Goal: Task Accomplishment & Management: Manage account settings

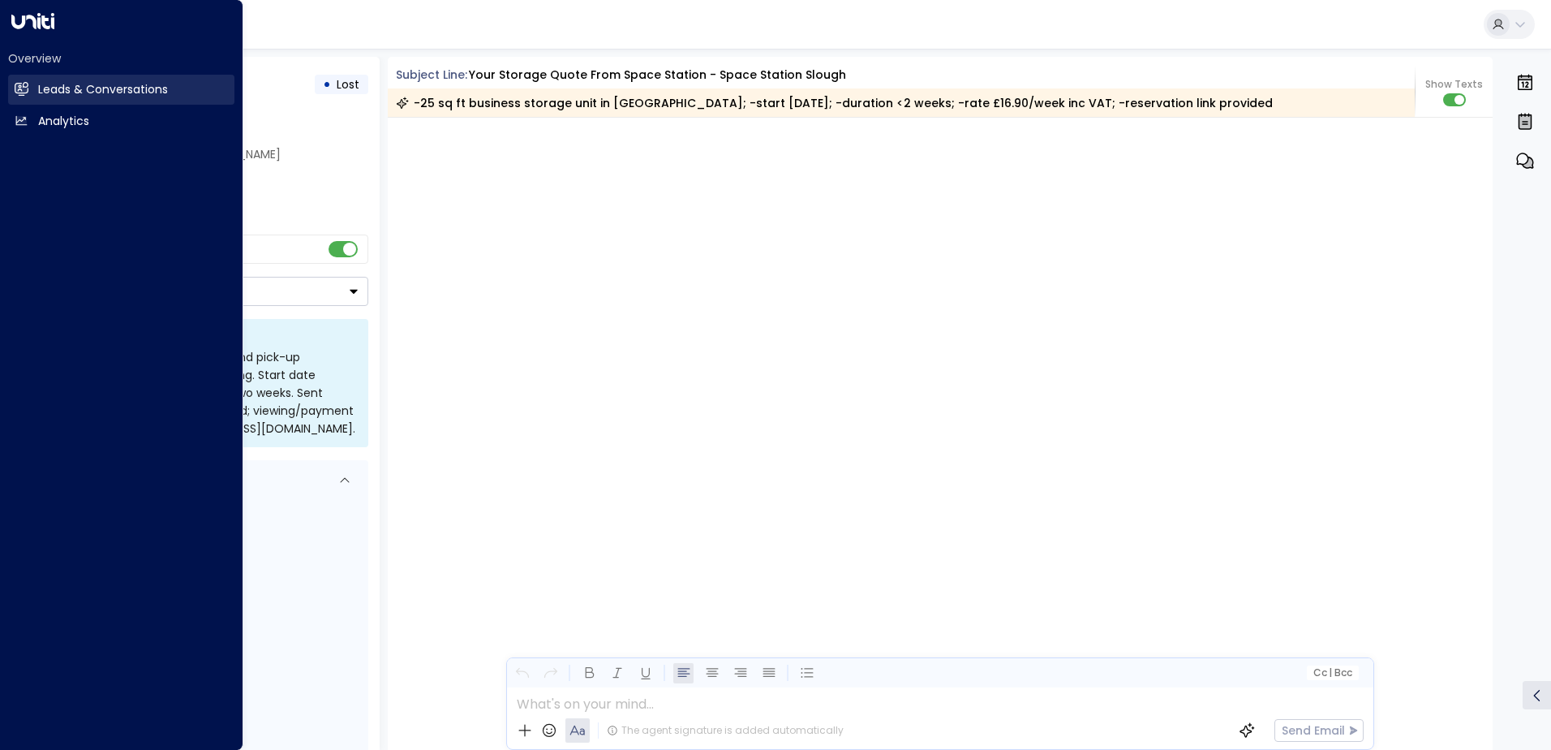
scroll to position [2371, 0]
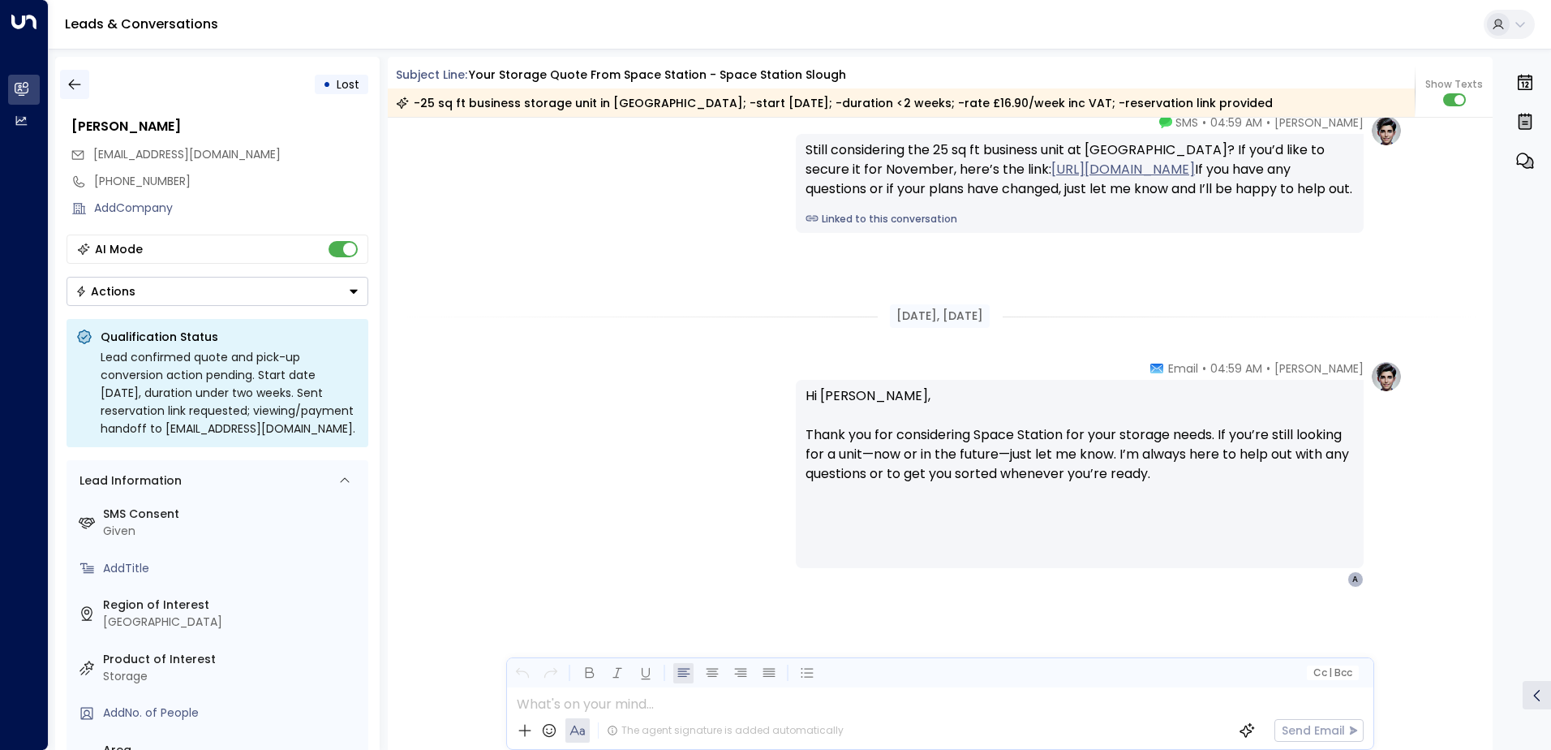
click at [84, 87] on button "button" at bounding box center [74, 84] width 29 height 29
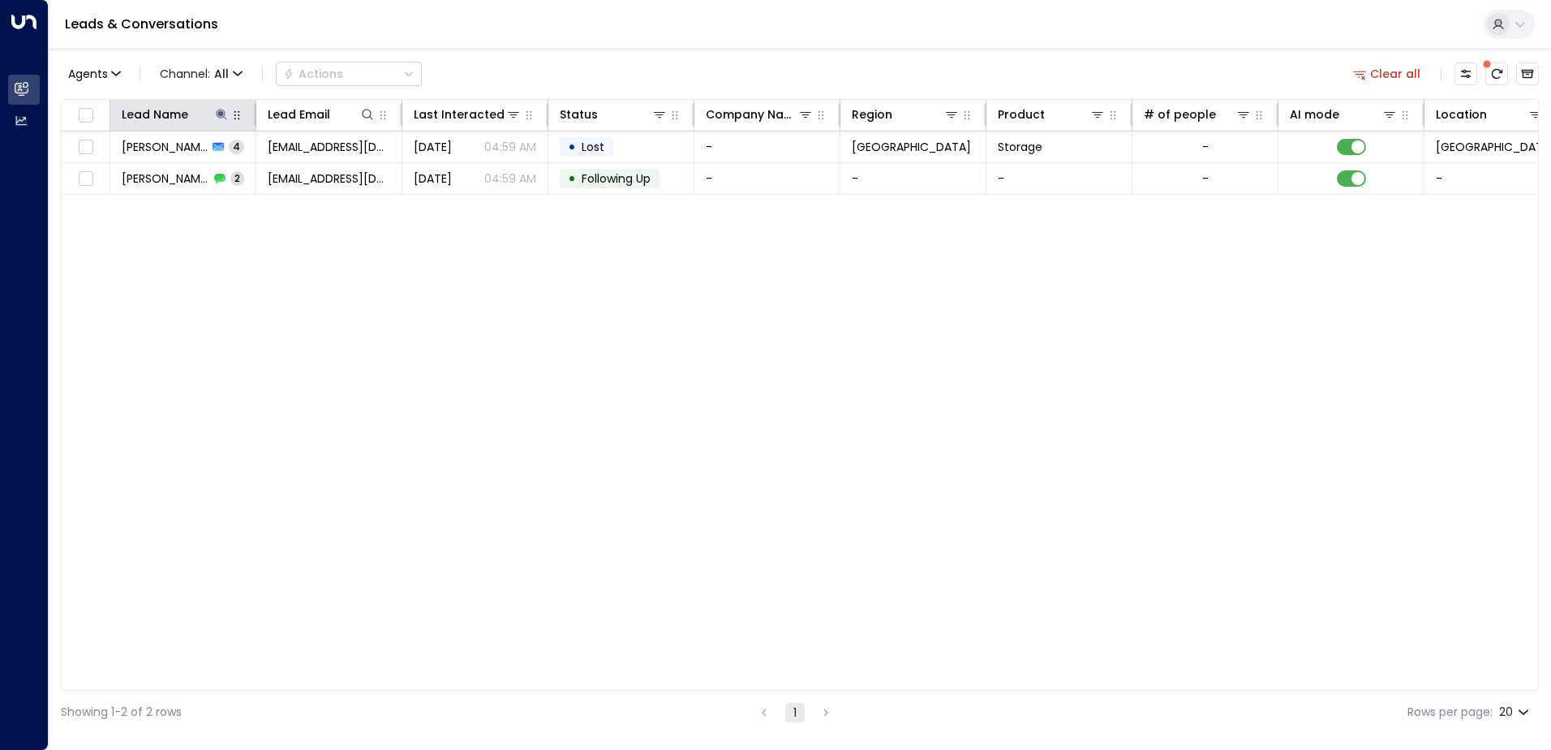
click at [230, 116] on button "button" at bounding box center [237, 115] width 16 height 16
click at [228, 118] on button at bounding box center [221, 114] width 16 height 16
type input "**********"
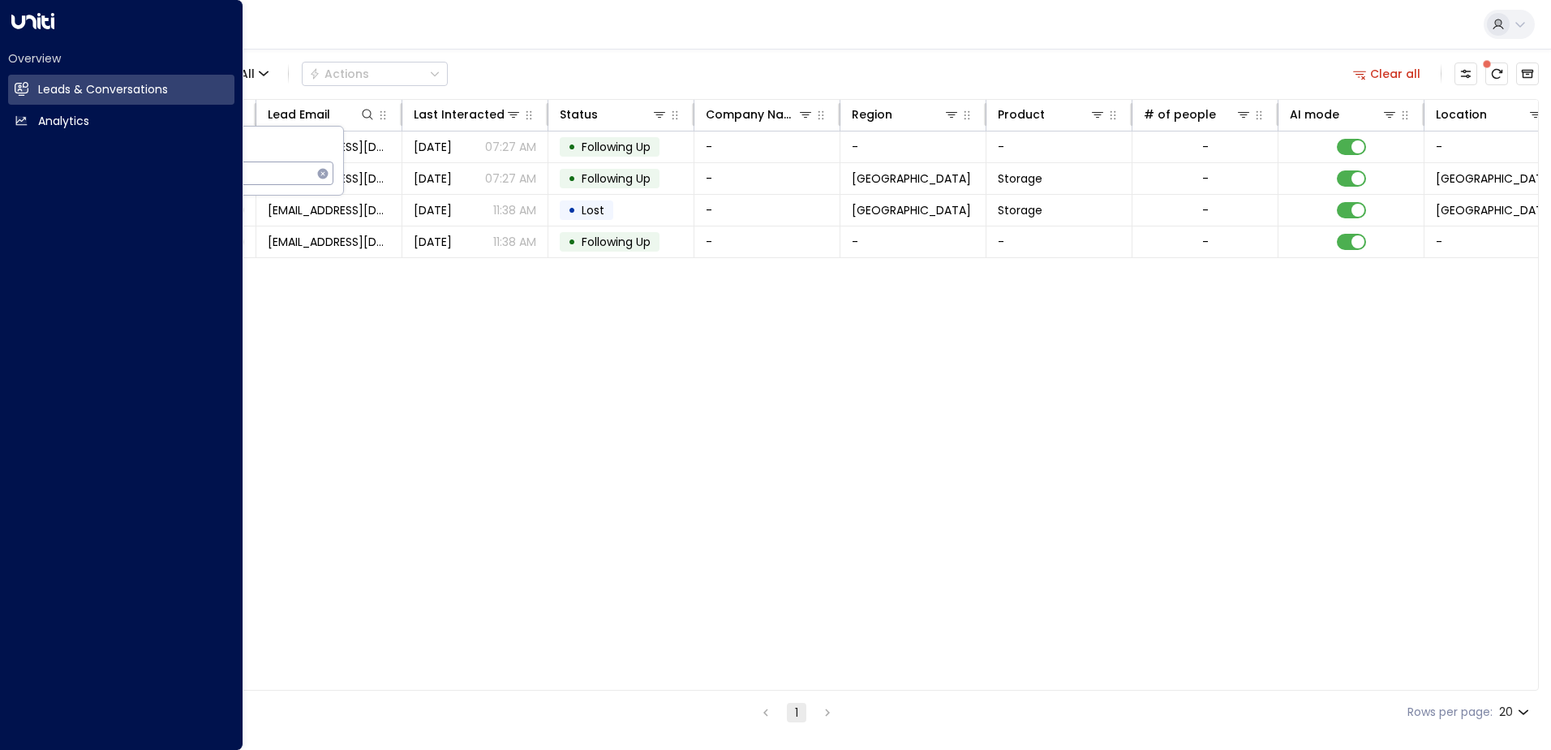
click at [213, 376] on div "Overview Leads & Conversations Leads & Conversations Analytics Analytics" at bounding box center [121, 375] width 243 height 750
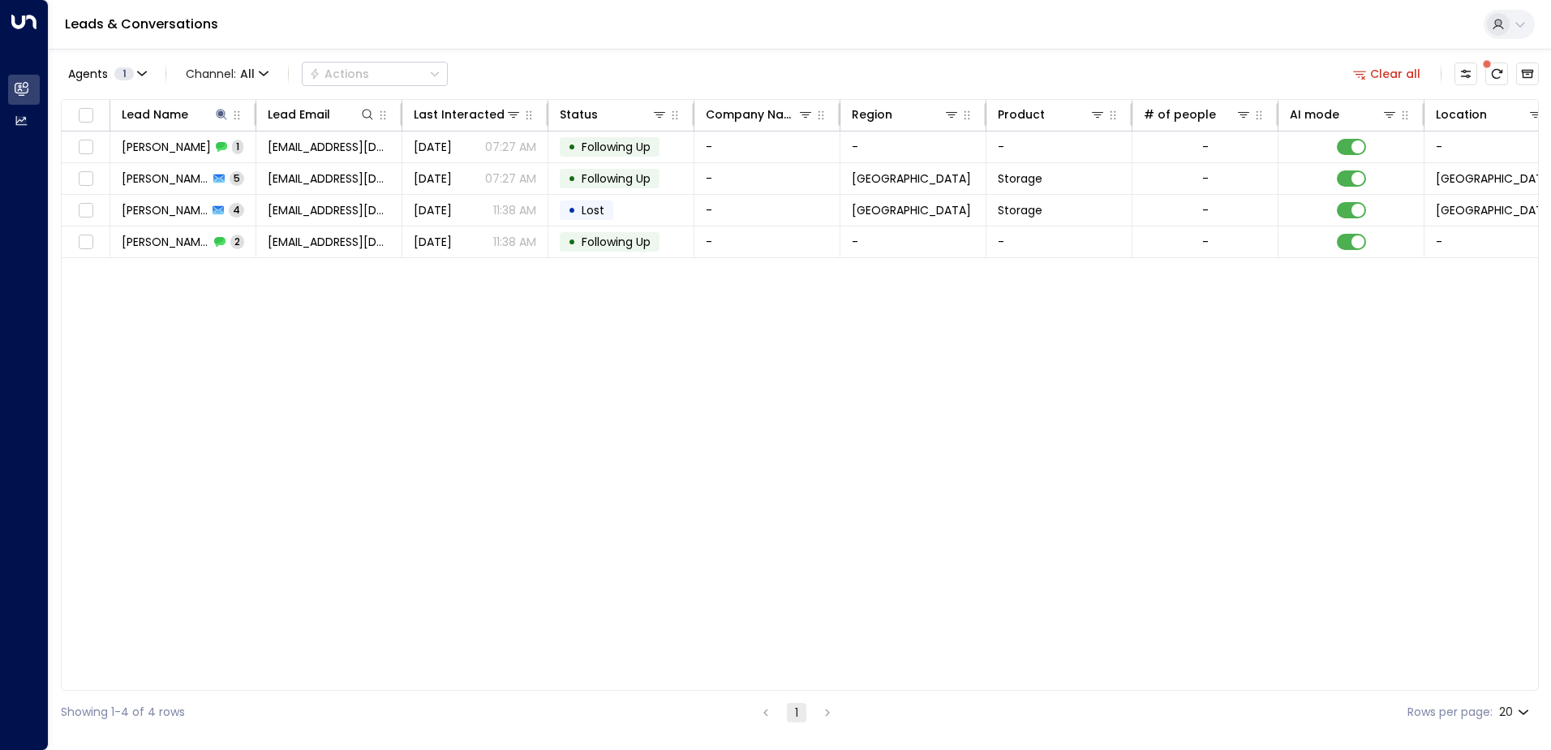
click at [431, 365] on div "Lead Name Lead Email Last Interacted Status Company Name Region Product # of pe…" at bounding box center [800, 395] width 1478 height 592
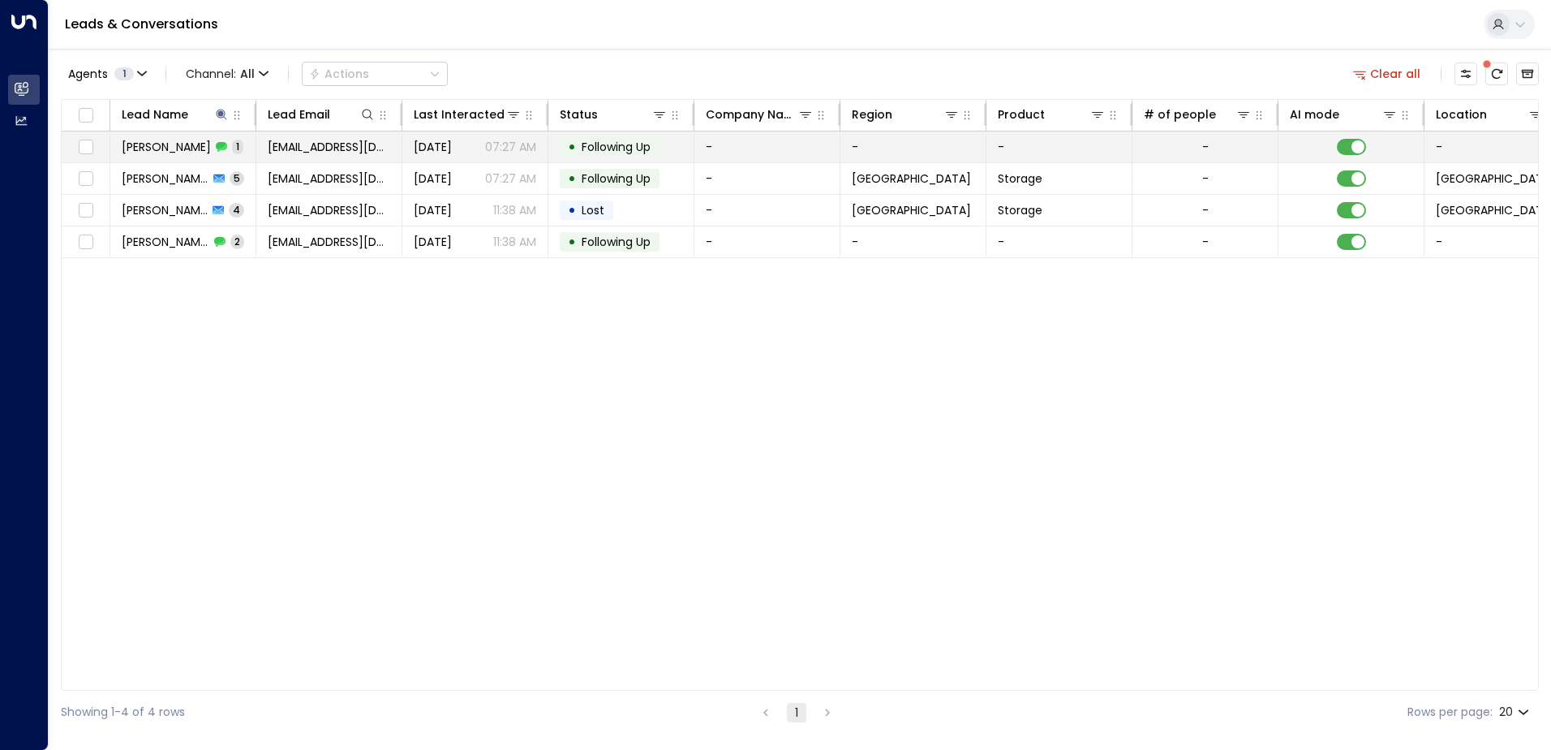
click at [147, 141] on span "[PERSON_NAME]" at bounding box center [166, 147] width 89 height 16
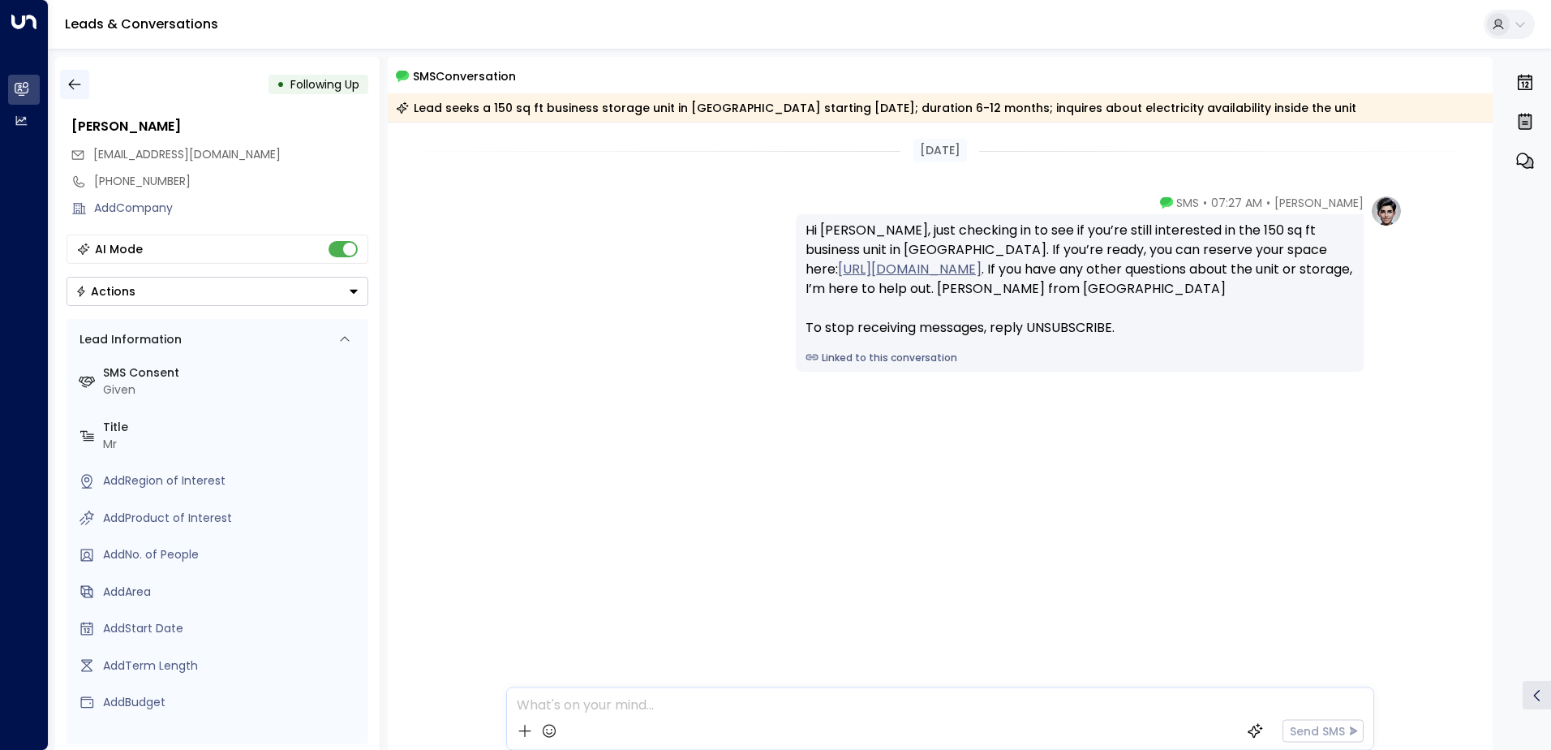
click at [80, 87] on icon "button" at bounding box center [75, 84] width 16 height 16
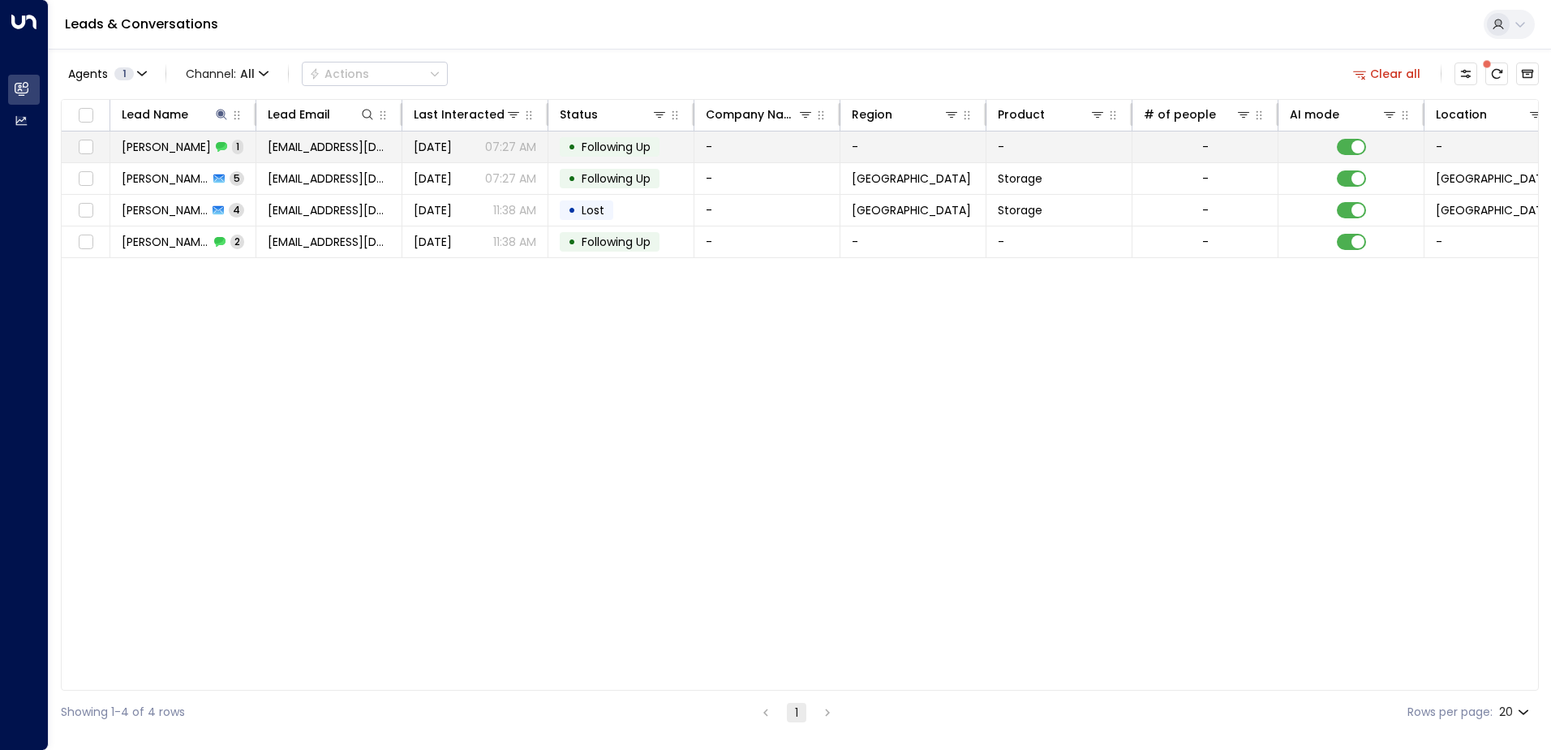
click at [158, 132] on td "[PERSON_NAME] 1" at bounding box center [183, 146] width 146 height 31
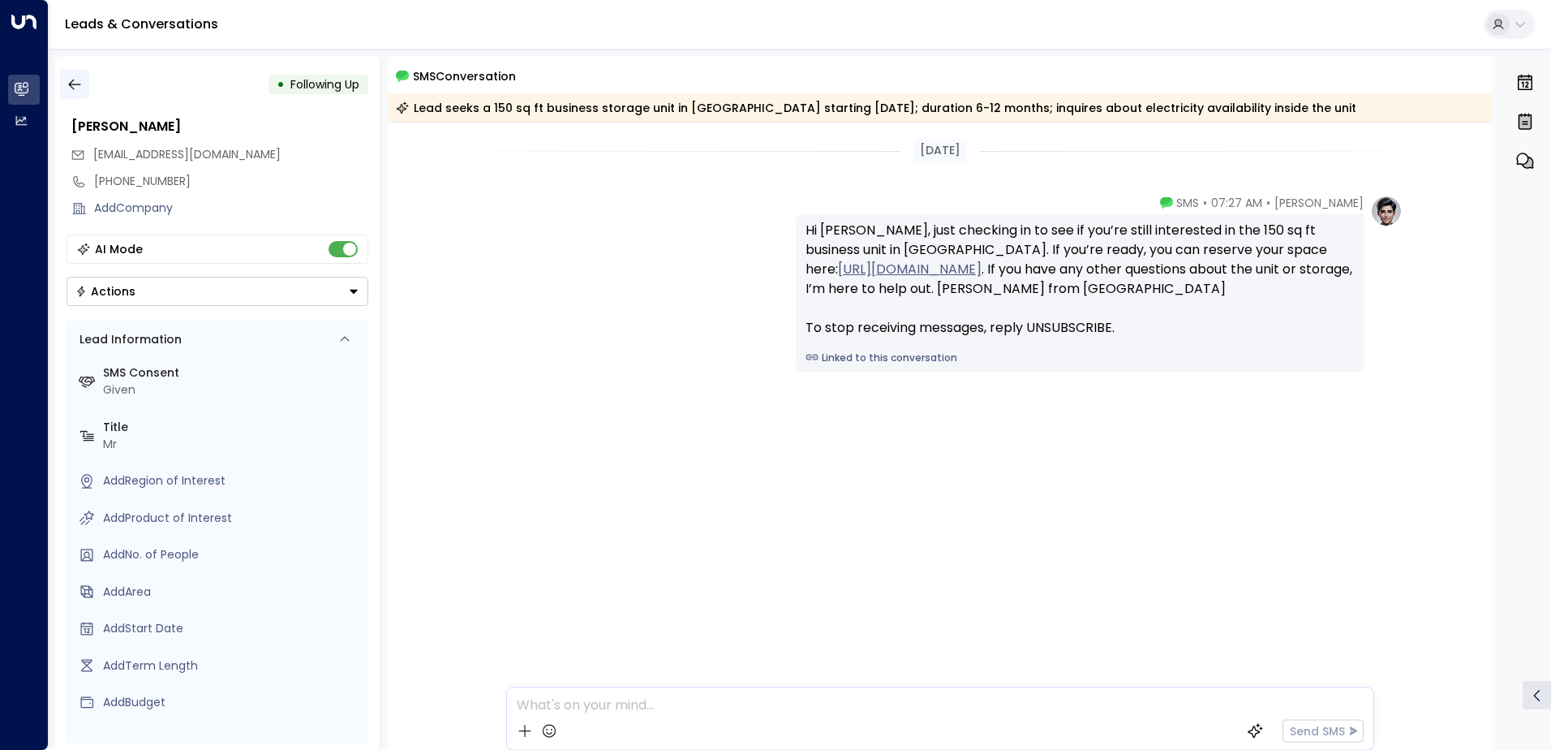
click at [61, 89] on button "button" at bounding box center [74, 84] width 29 height 29
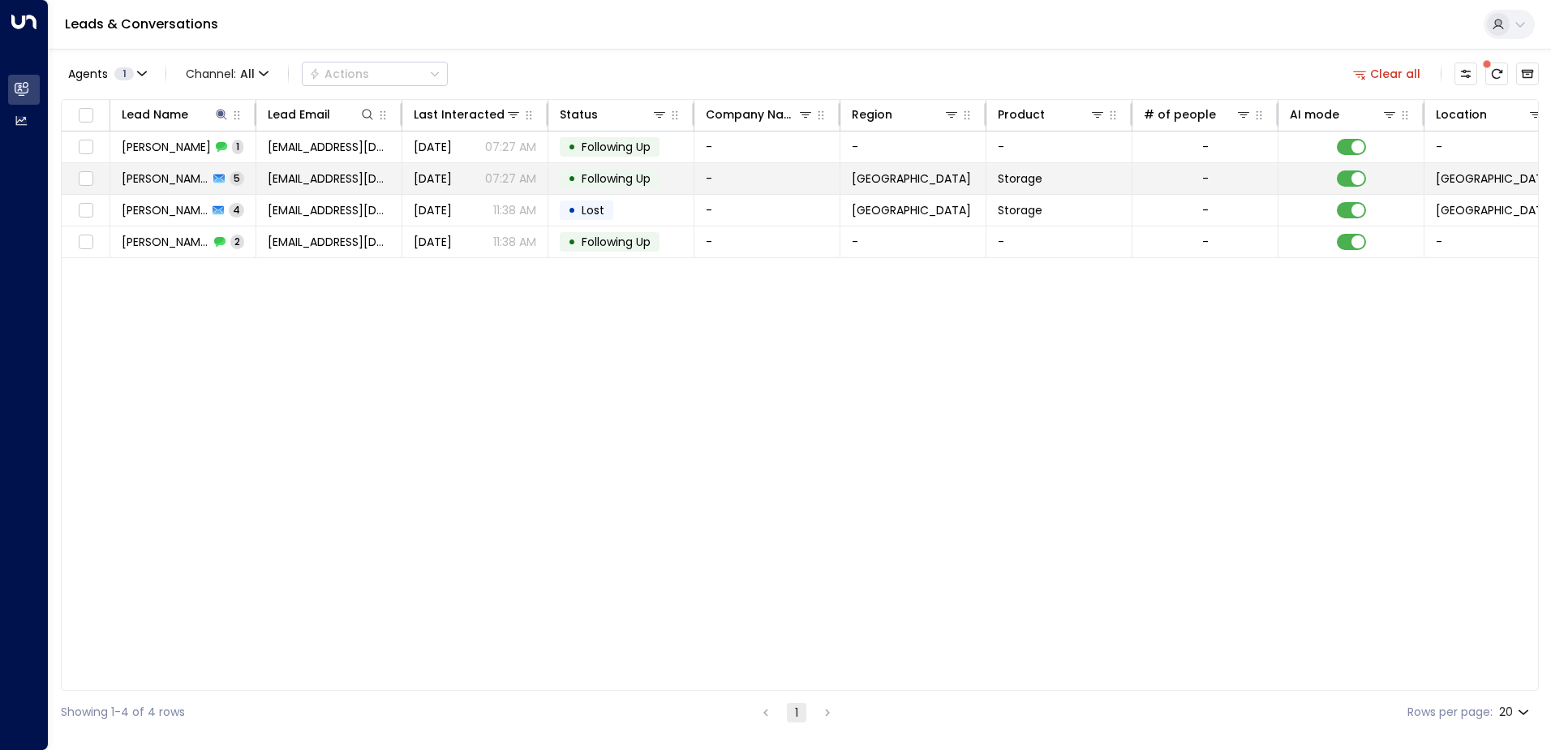
click at [171, 173] on span "[PERSON_NAME]" at bounding box center [165, 178] width 87 height 16
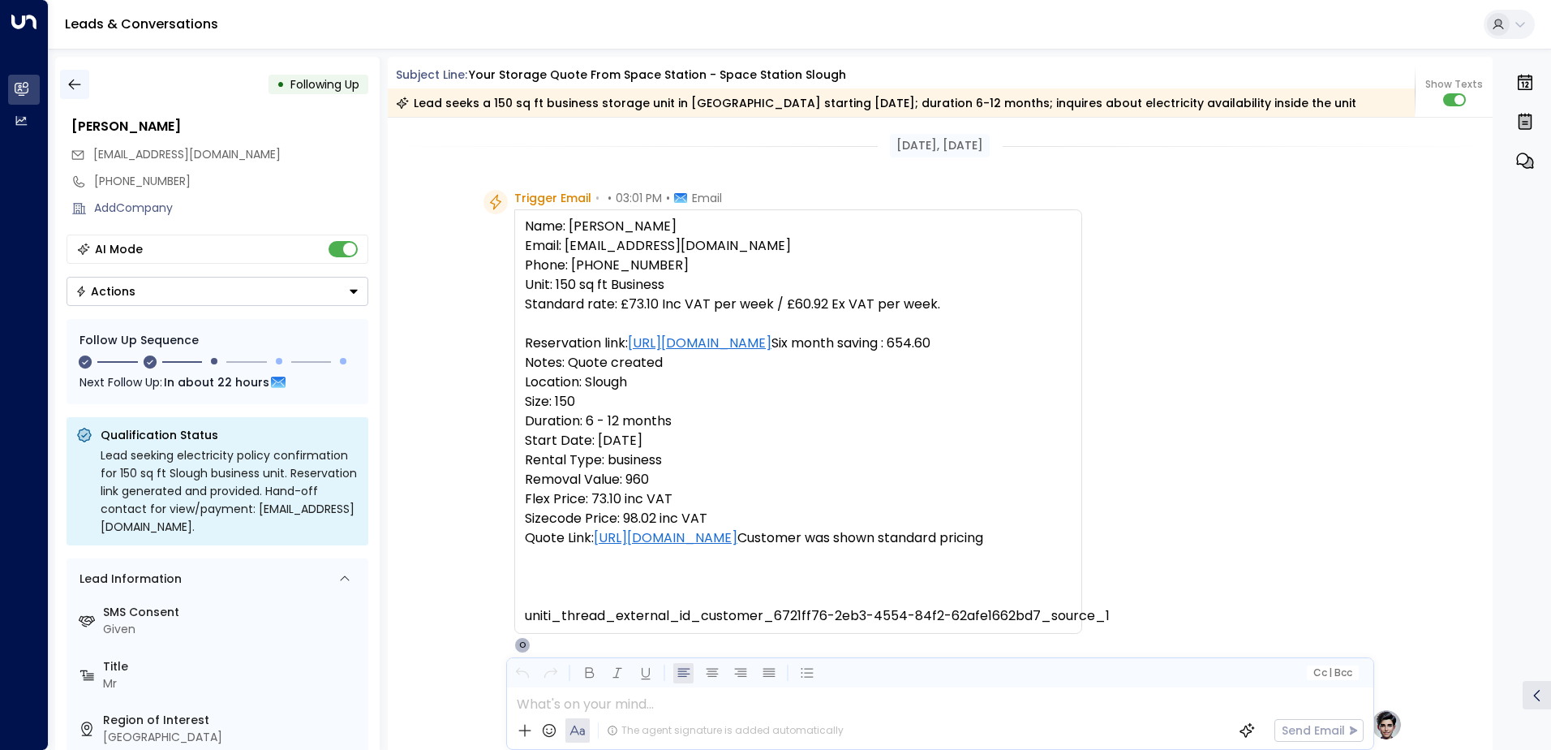
click at [75, 82] on icon "button" at bounding box center [75, 84] width 16 height 16
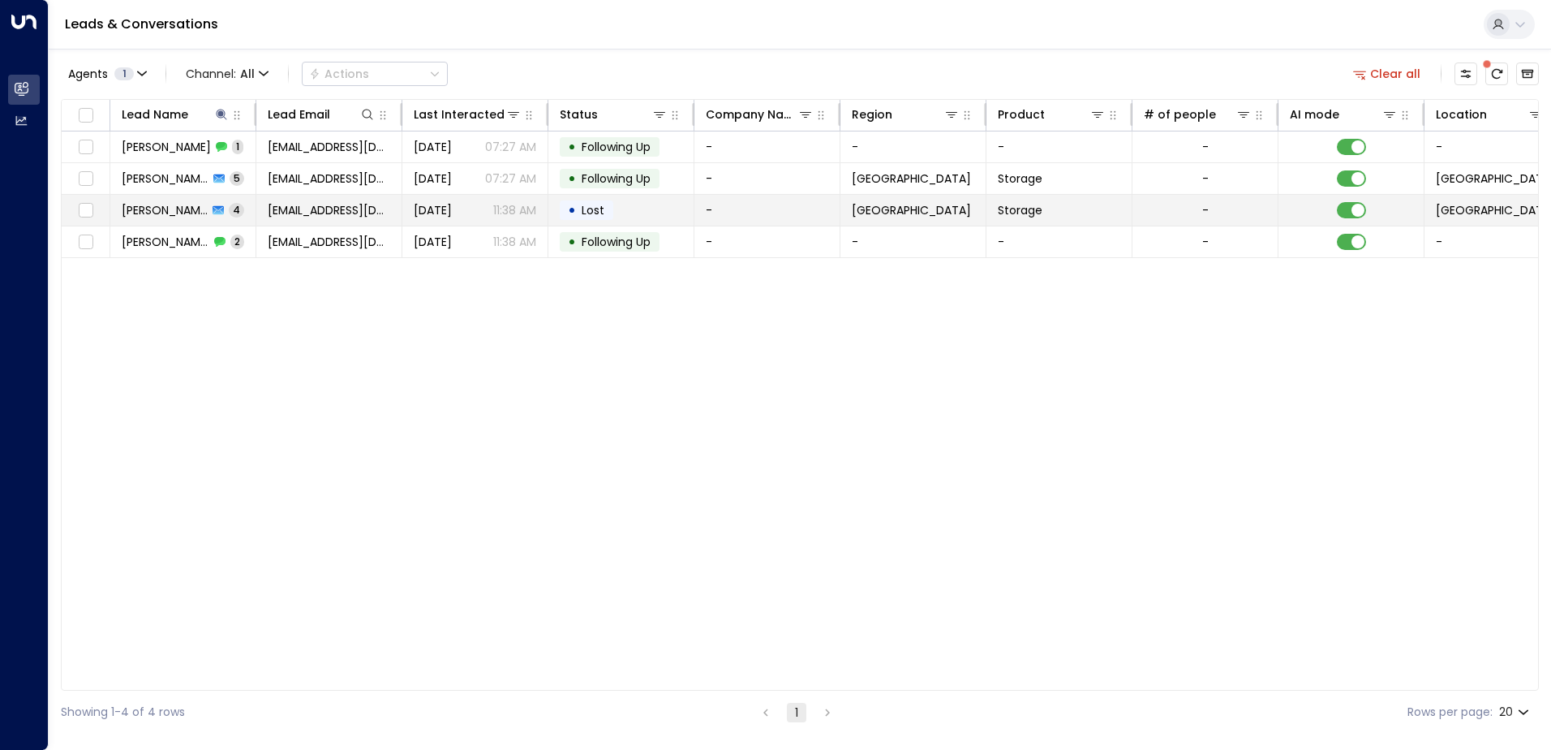
click at [191, 207] on span "[PERSON_NAME]" at bounding box center [165, 210] width 86 height 16
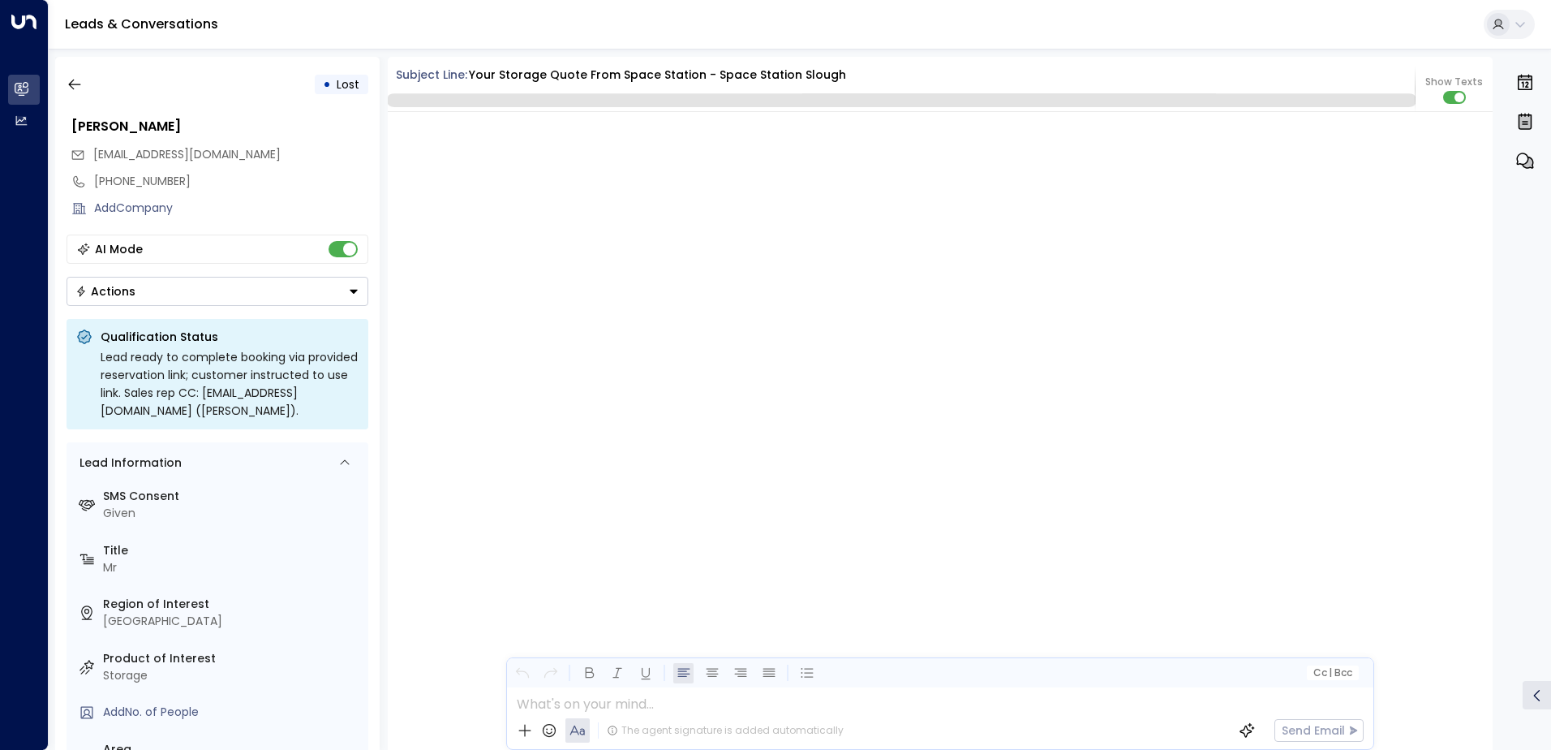
scroll to position [2505, 0]
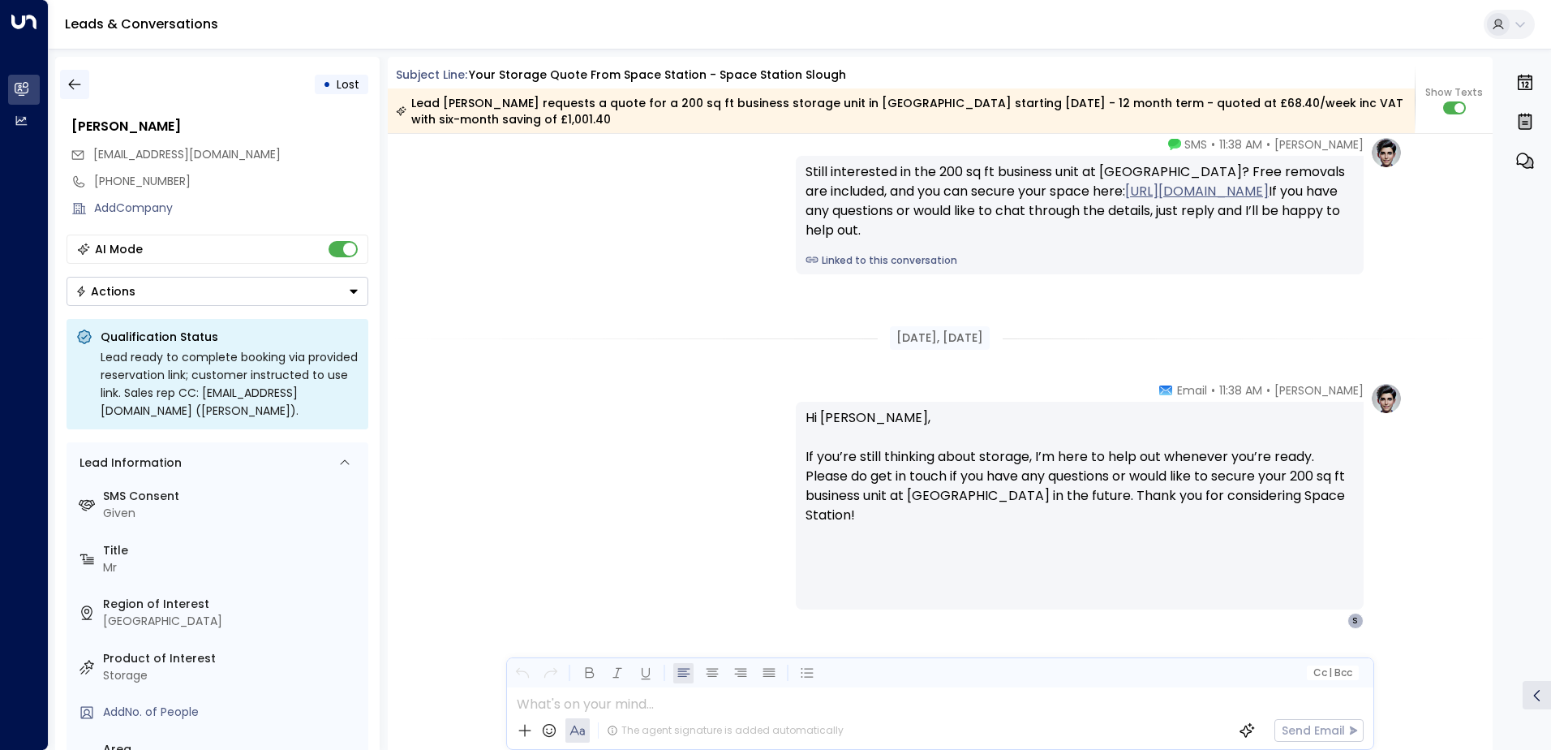
click at [68, 79] on icon "button" at bounding box center [75, 84] width 16 height 16
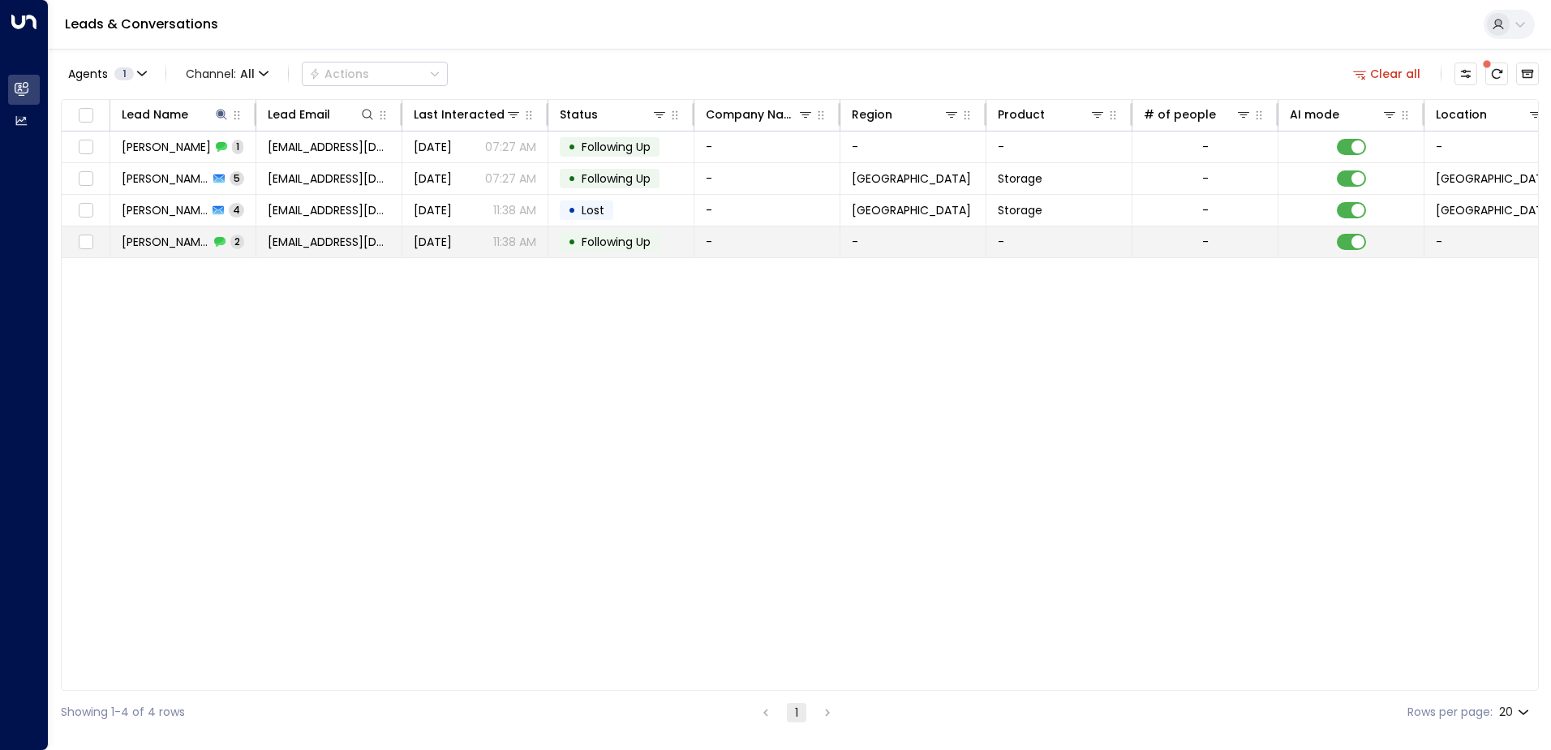
click at [127, 240] on span "[PERSON_NAME]" at bounding box center [166, 242] width 88 height 16
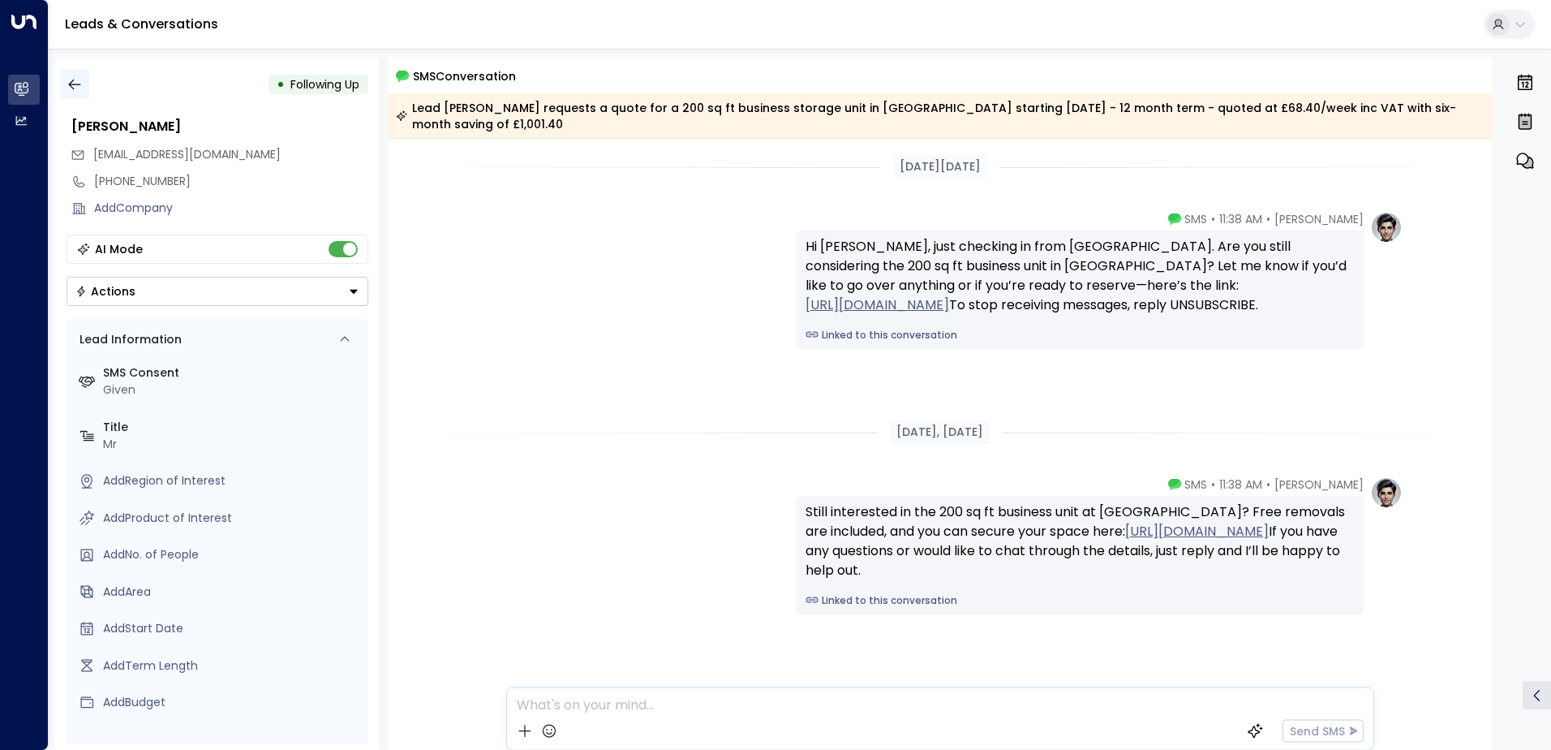
click at [76, 84] on icon "button" at bounding box center [75, 84] width 16 height 16
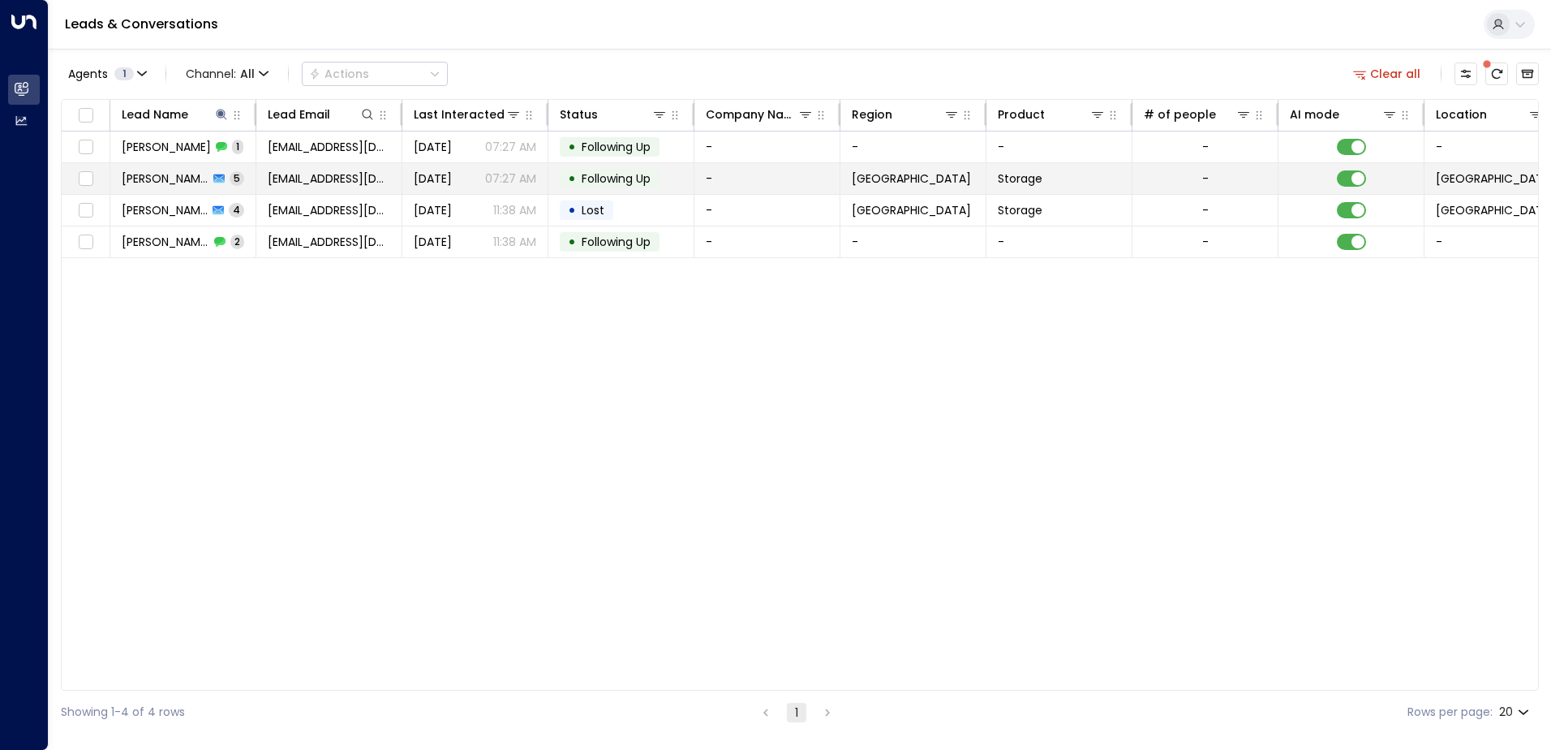
click at [213, 181] on icon at bounding box center [218, 178] width 11 height 9
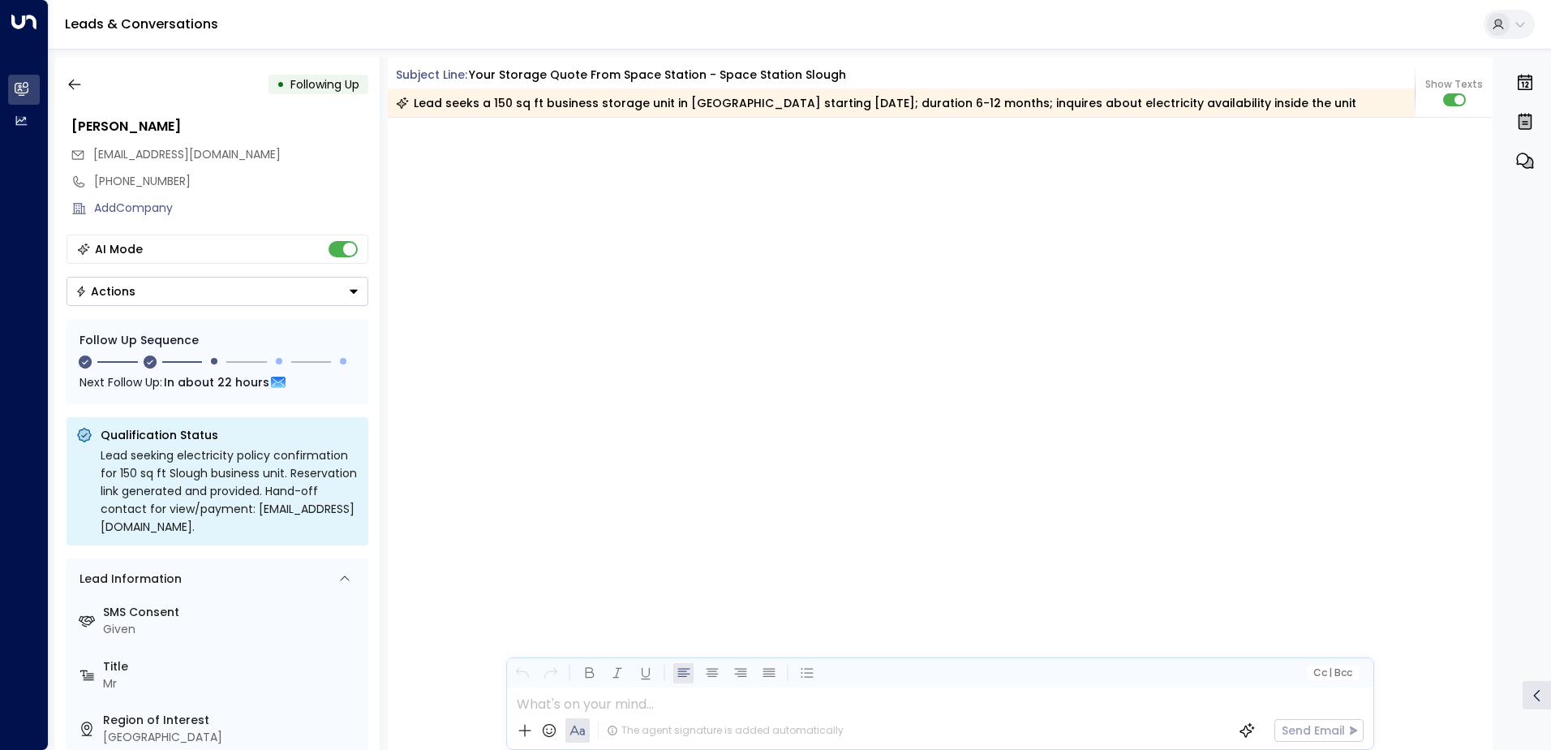
scroll to position [2988, 0]
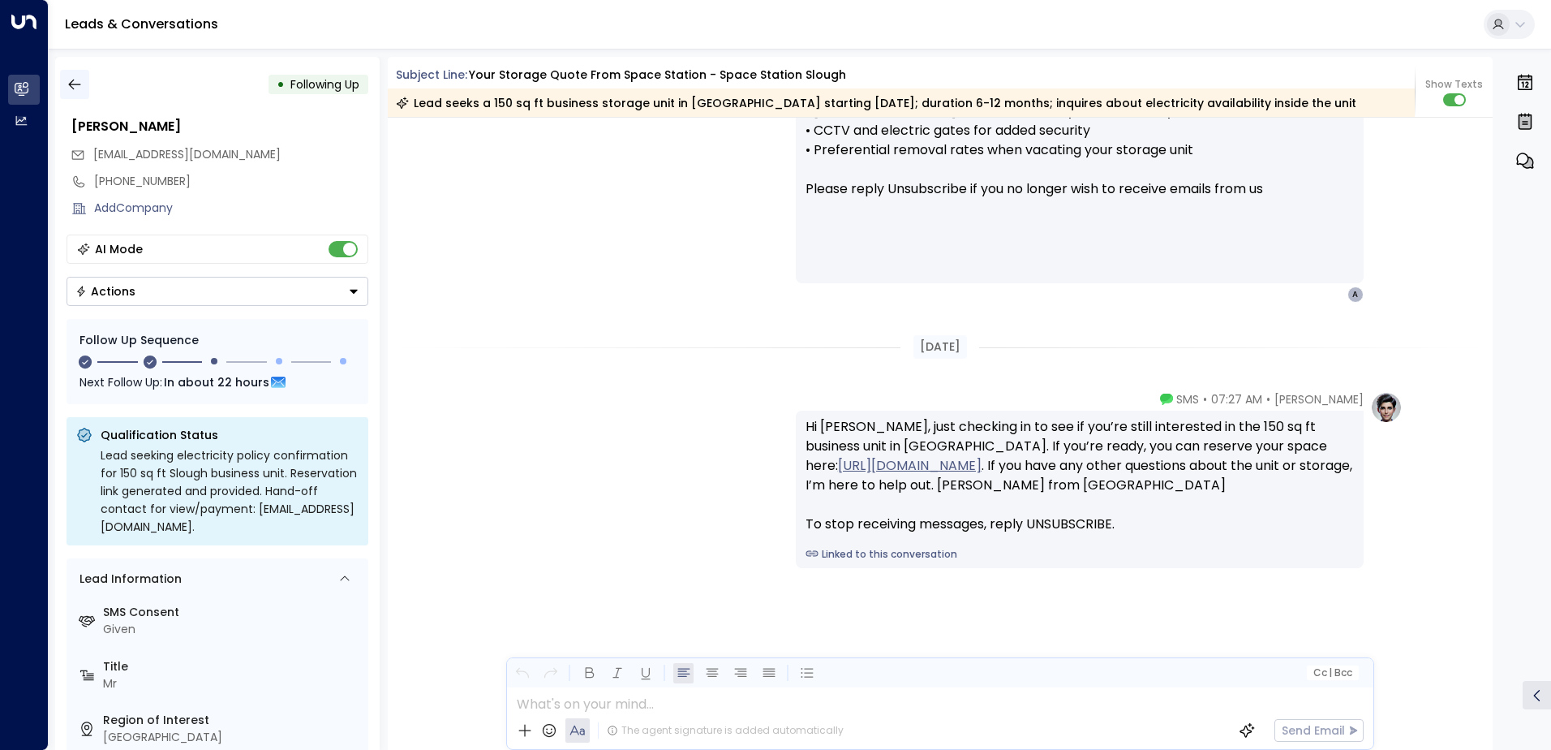
click at [79, 83] on icon "button" at bounding box center [75, 84] width 16 height 16
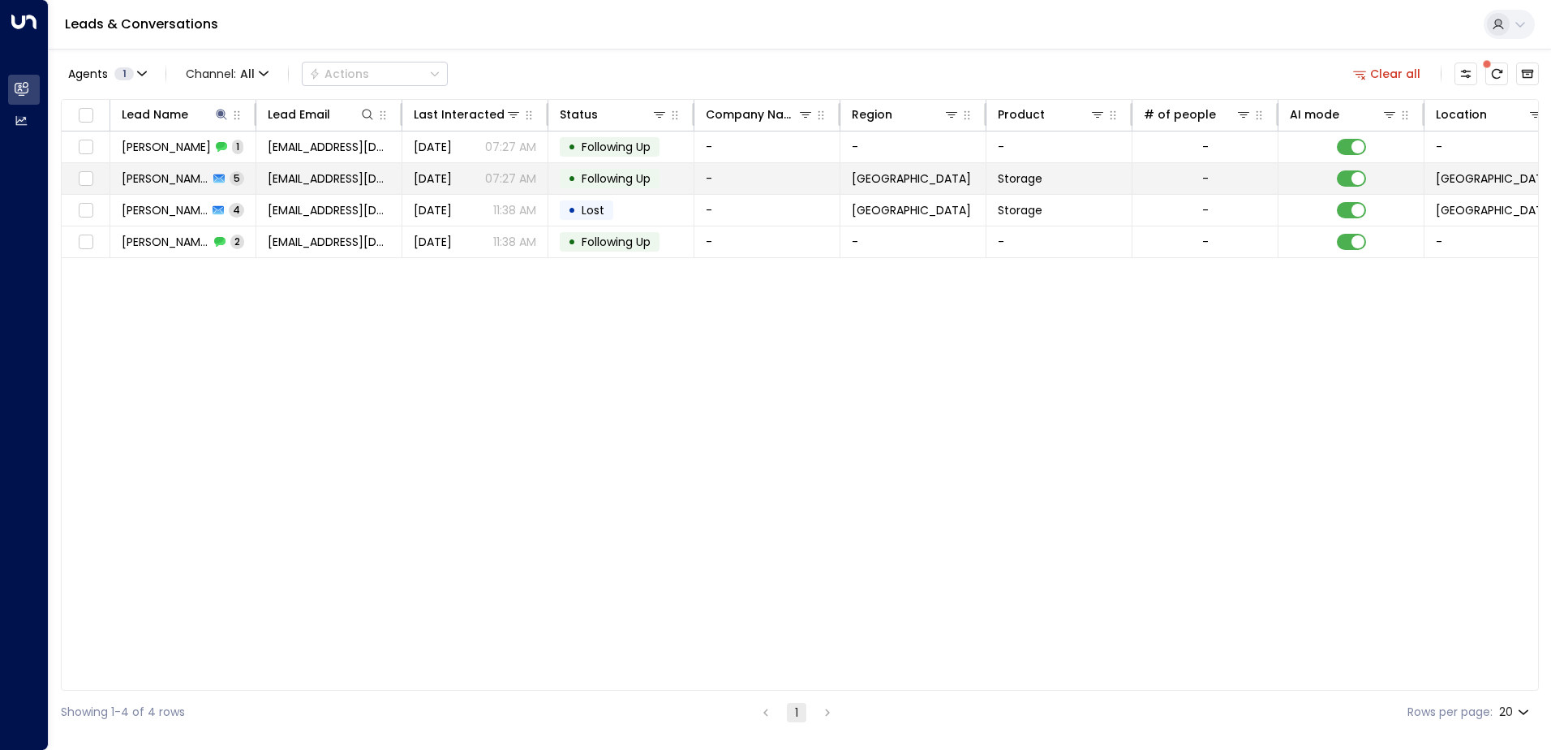
click at [183, 174] on span "[PERSON_NAME]" at bounding box center [165, 178] width 87 height 16
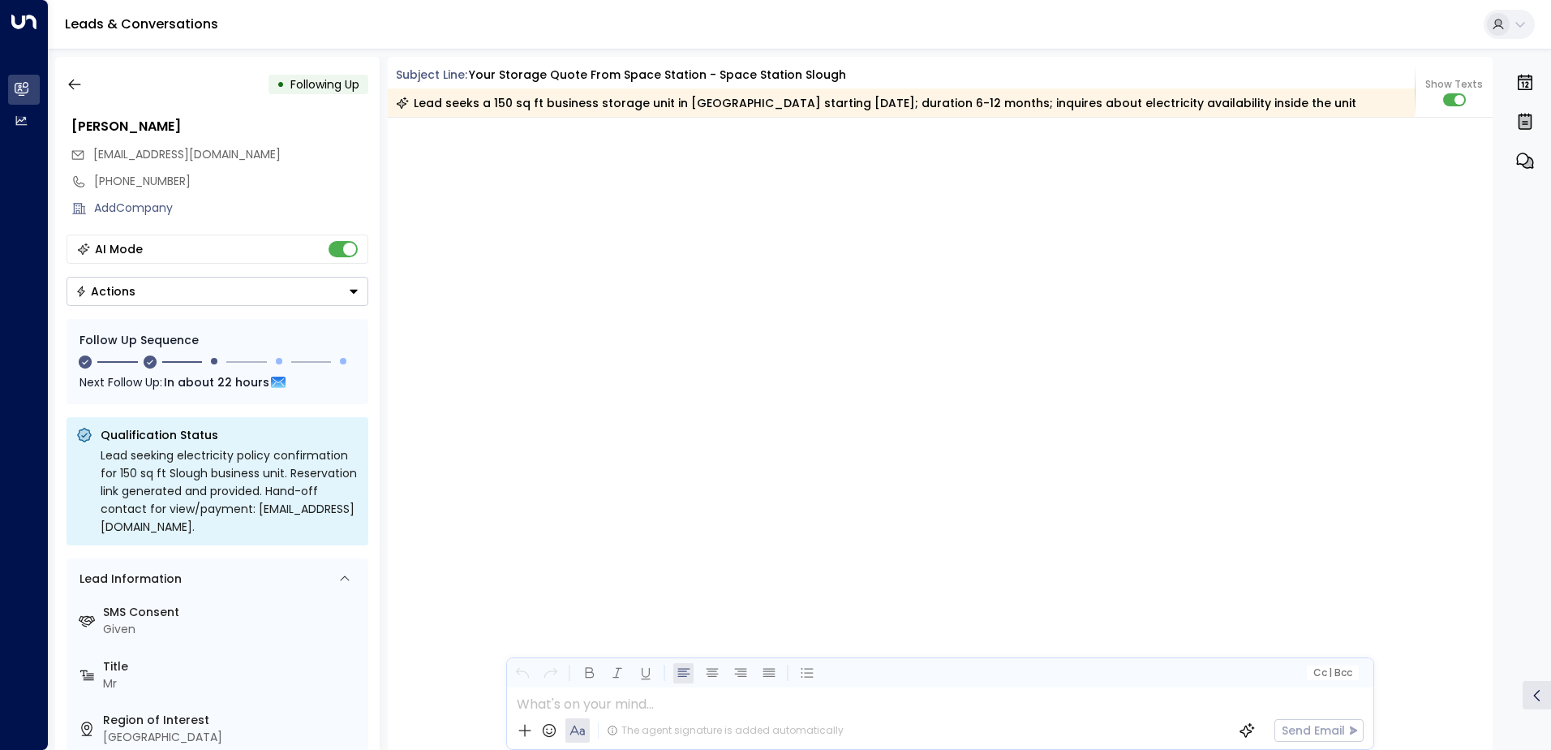
scroll to position [2988, 0]
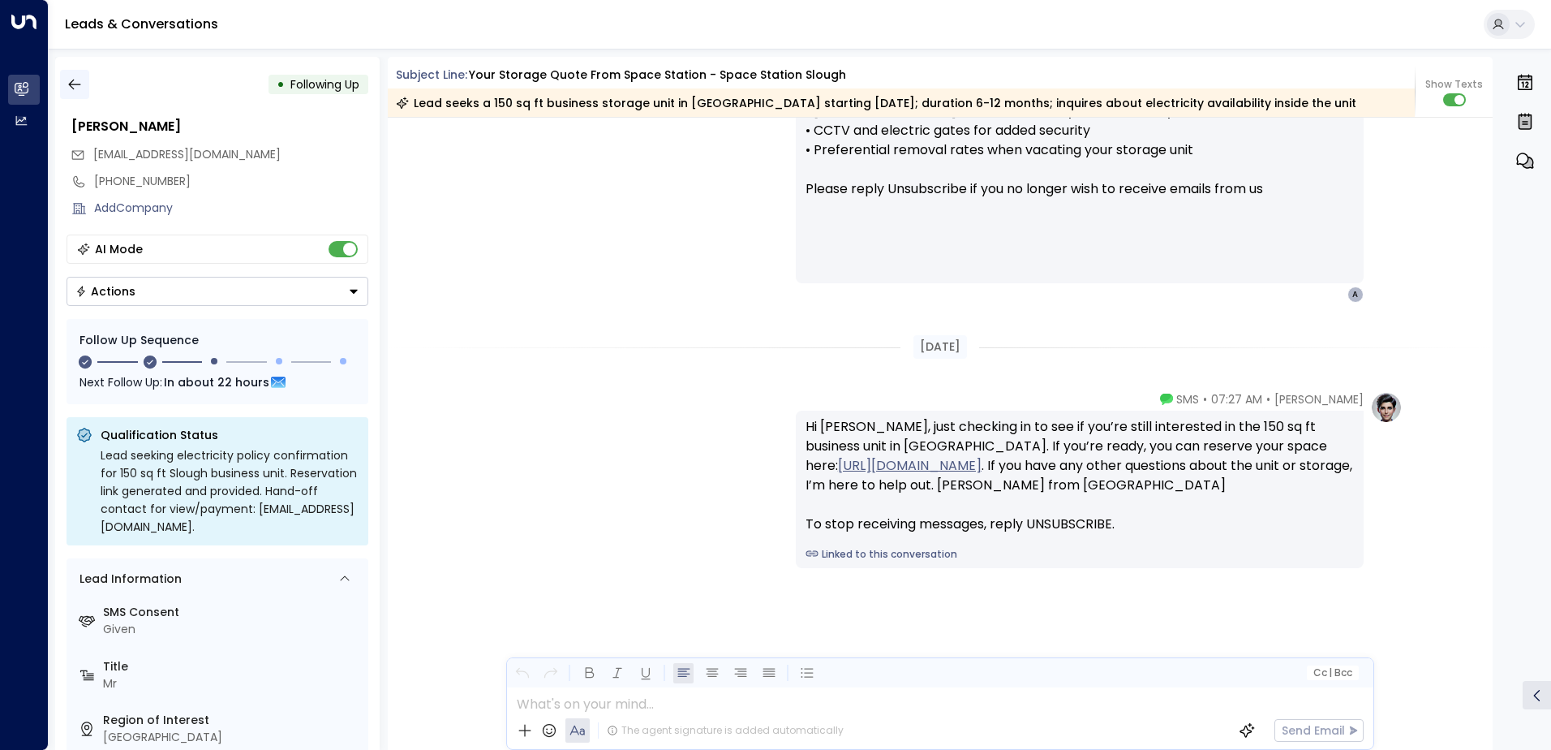
click at [74, 78] on icon "button" at bounding box center [75, 84] width 16 height 16
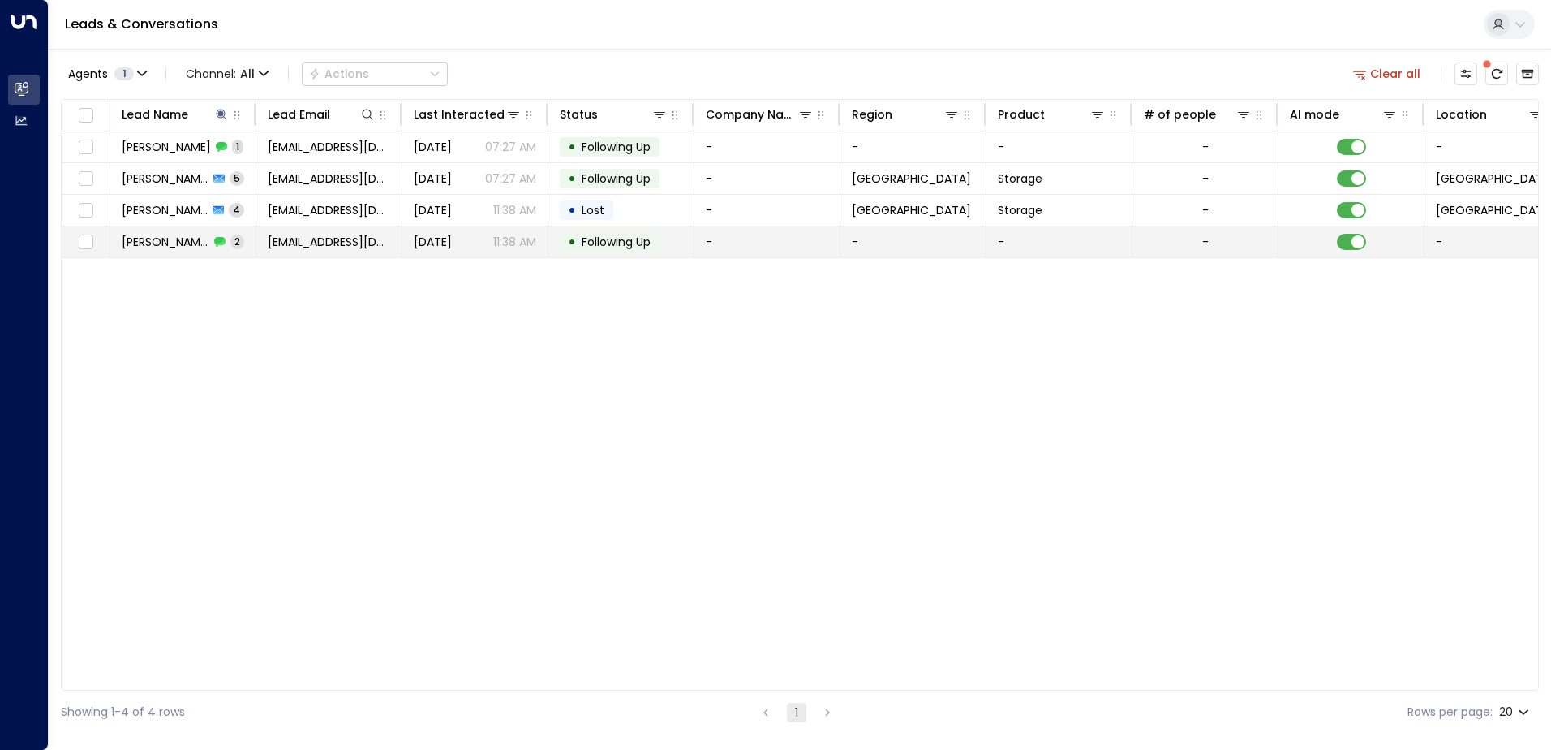
click at [174, 242] on span "[PERSON_NAME]" at bounding box center [166, 242] width 88 height 16
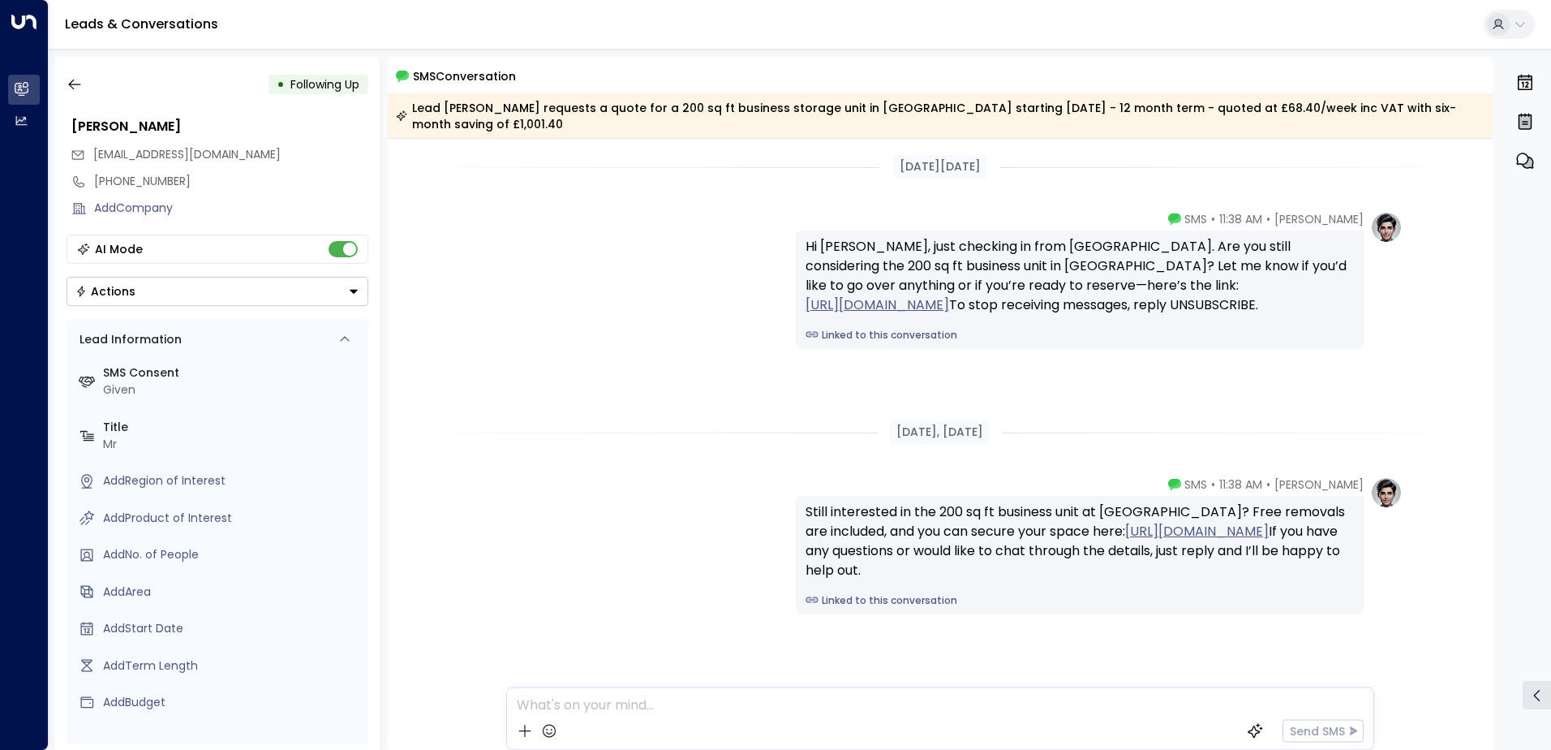
scroll to position [46, 0]
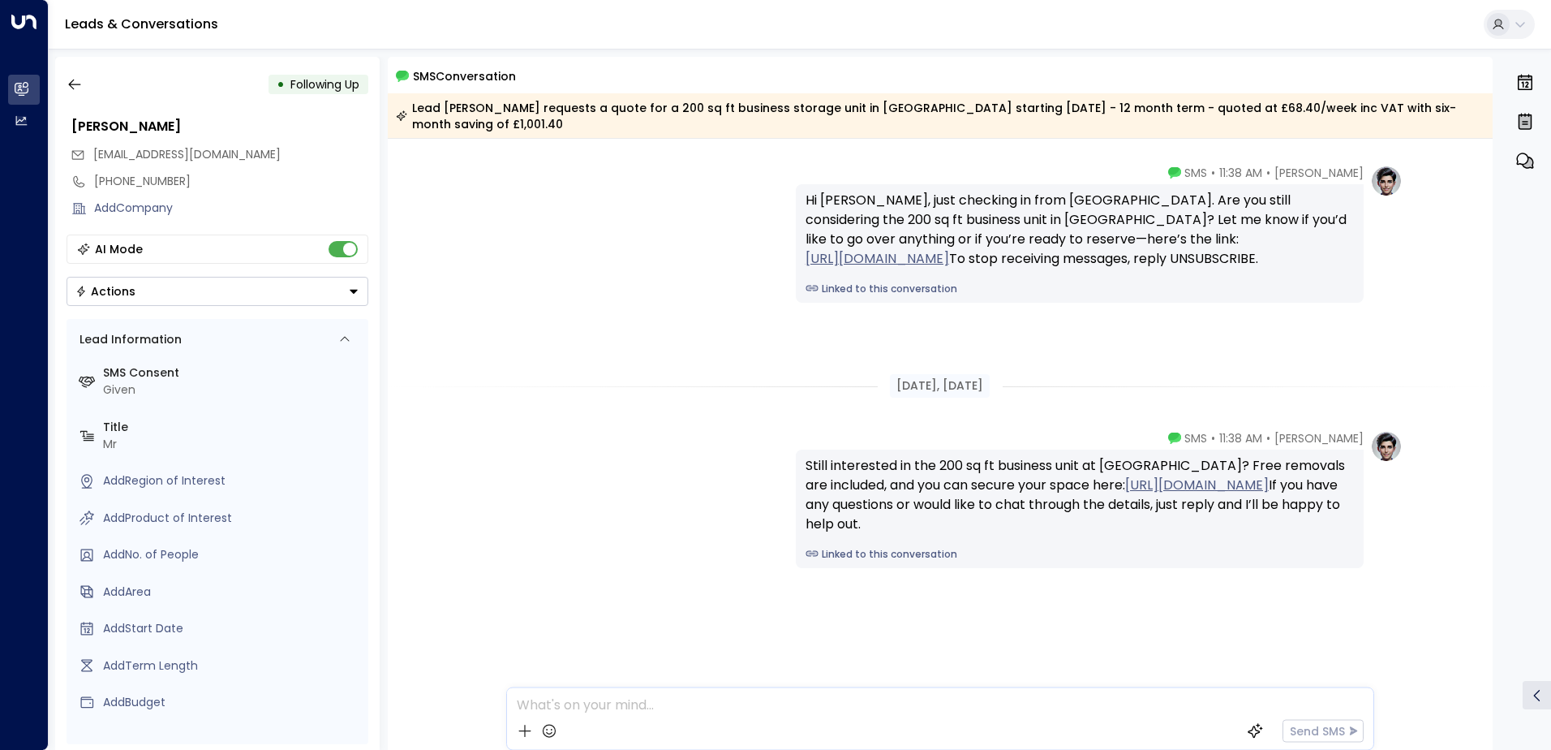
click at [120, 300] on button "Actions" at bounding box center [218, 291] width 302 height 29
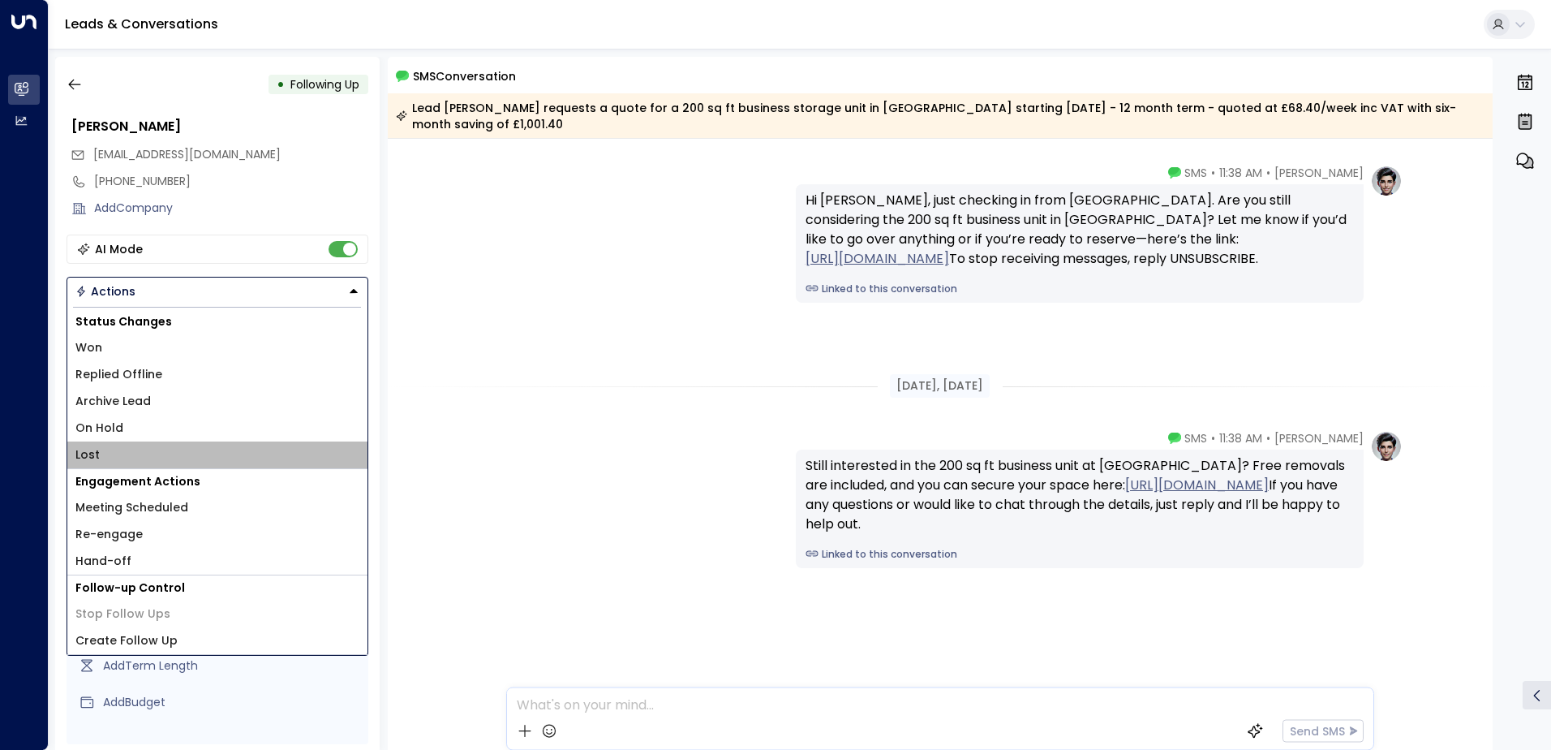
click at [114, 452] on li "Lost" at bounding box center [217, 454] width 300 height 27
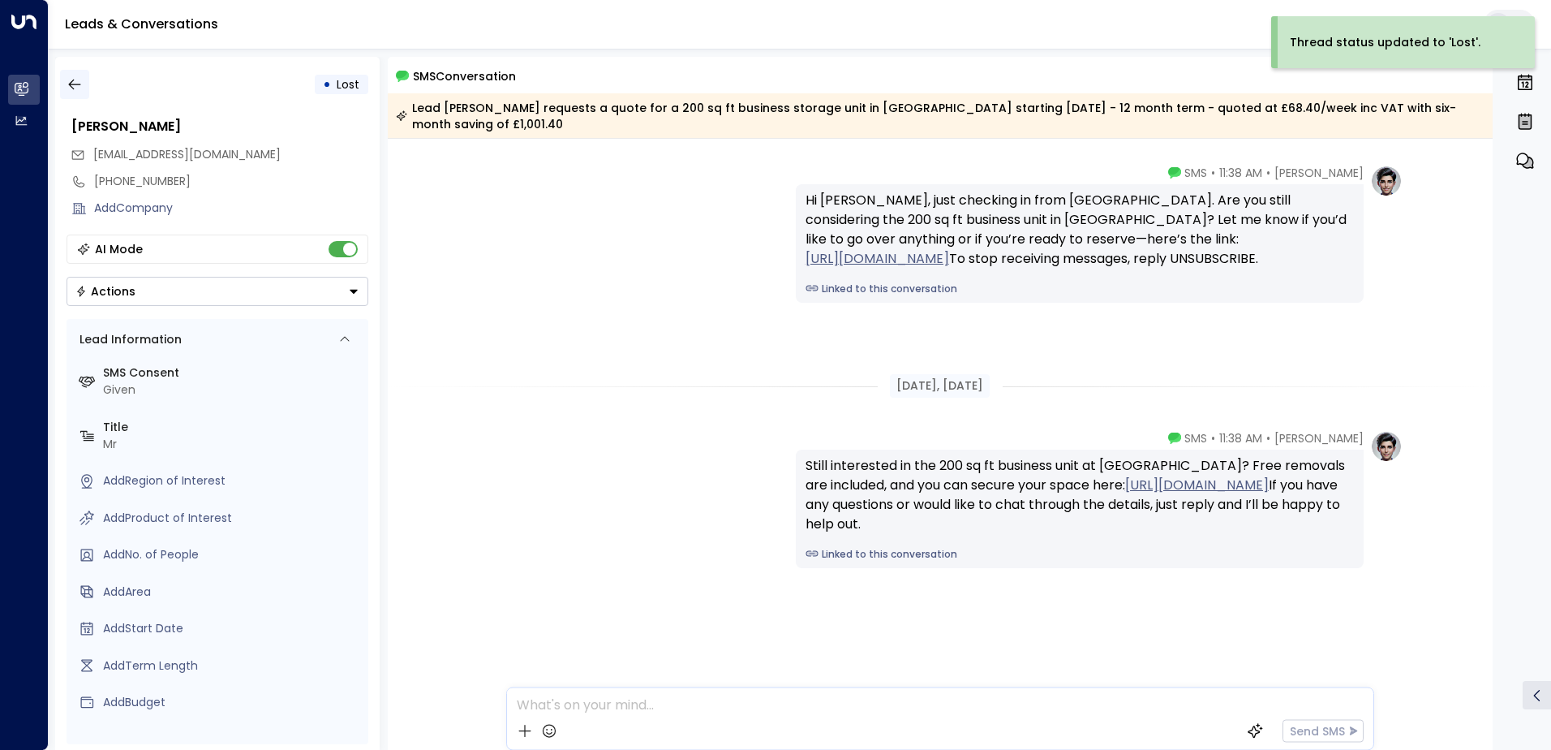
click at [69, 80] on icon "button" at bounding box center [75, 84] width 16 height 16
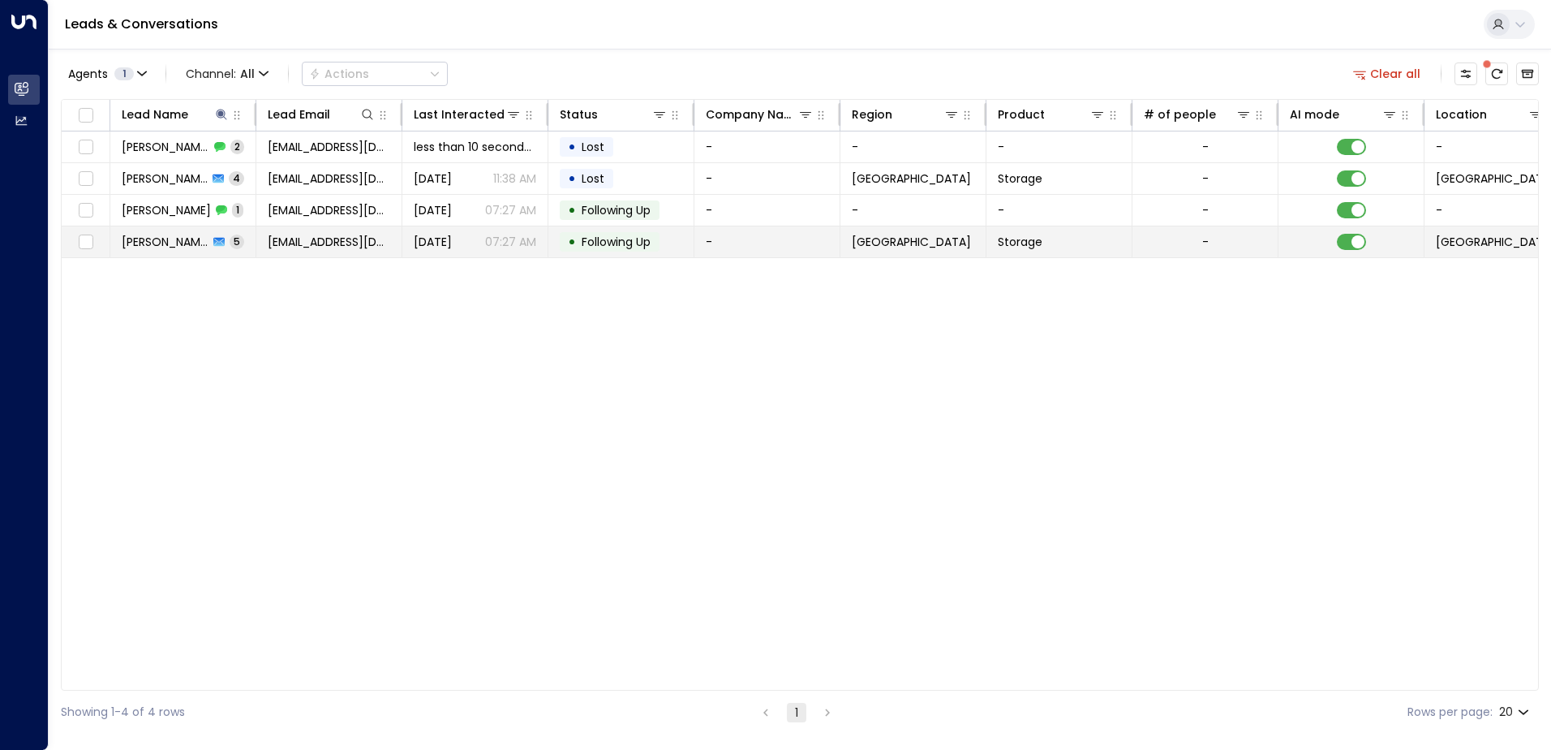
click at [176, 248] on span "[PERSON_NAME]" at bounding box center [165, 242] width 87 height 16
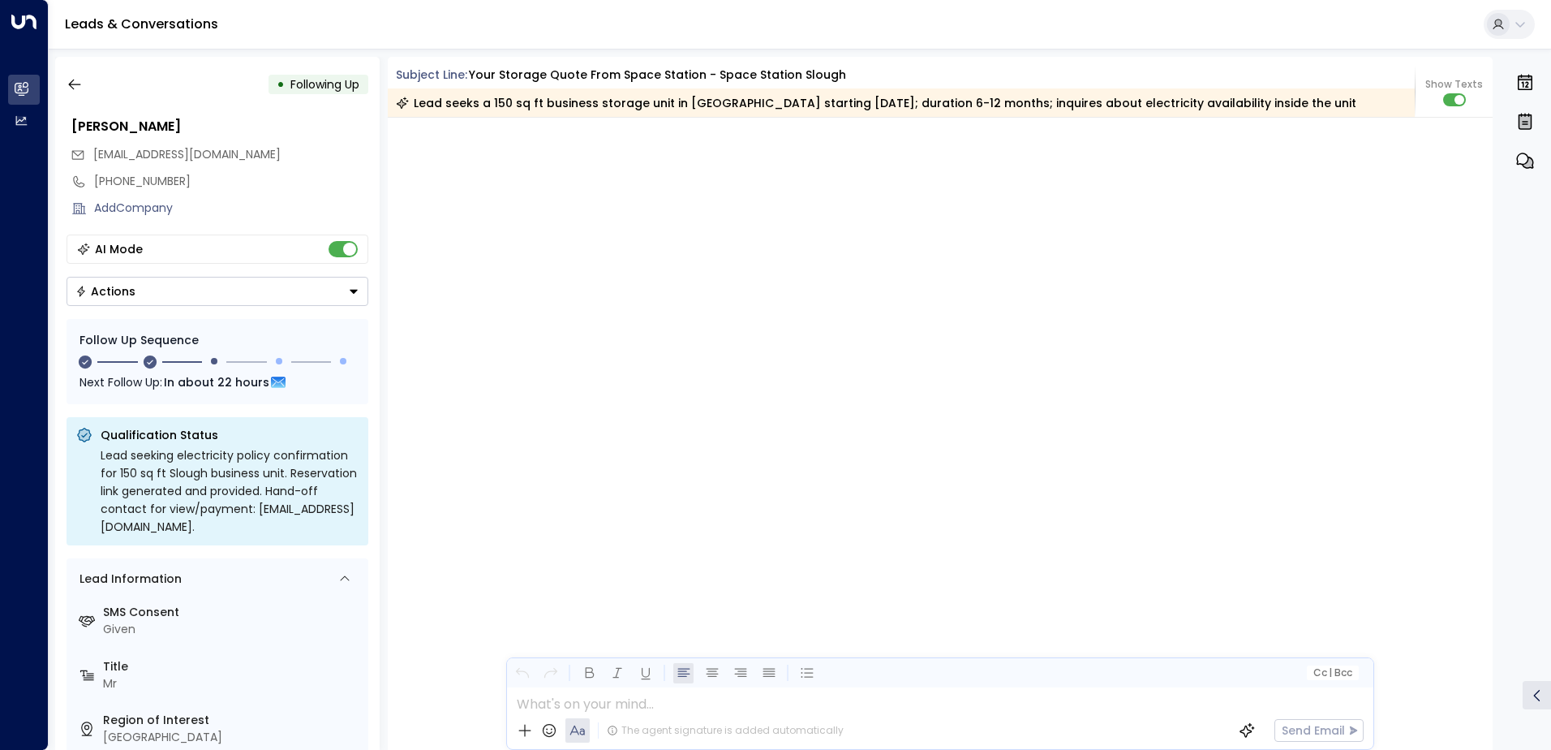
scroll to position [2988, 0]
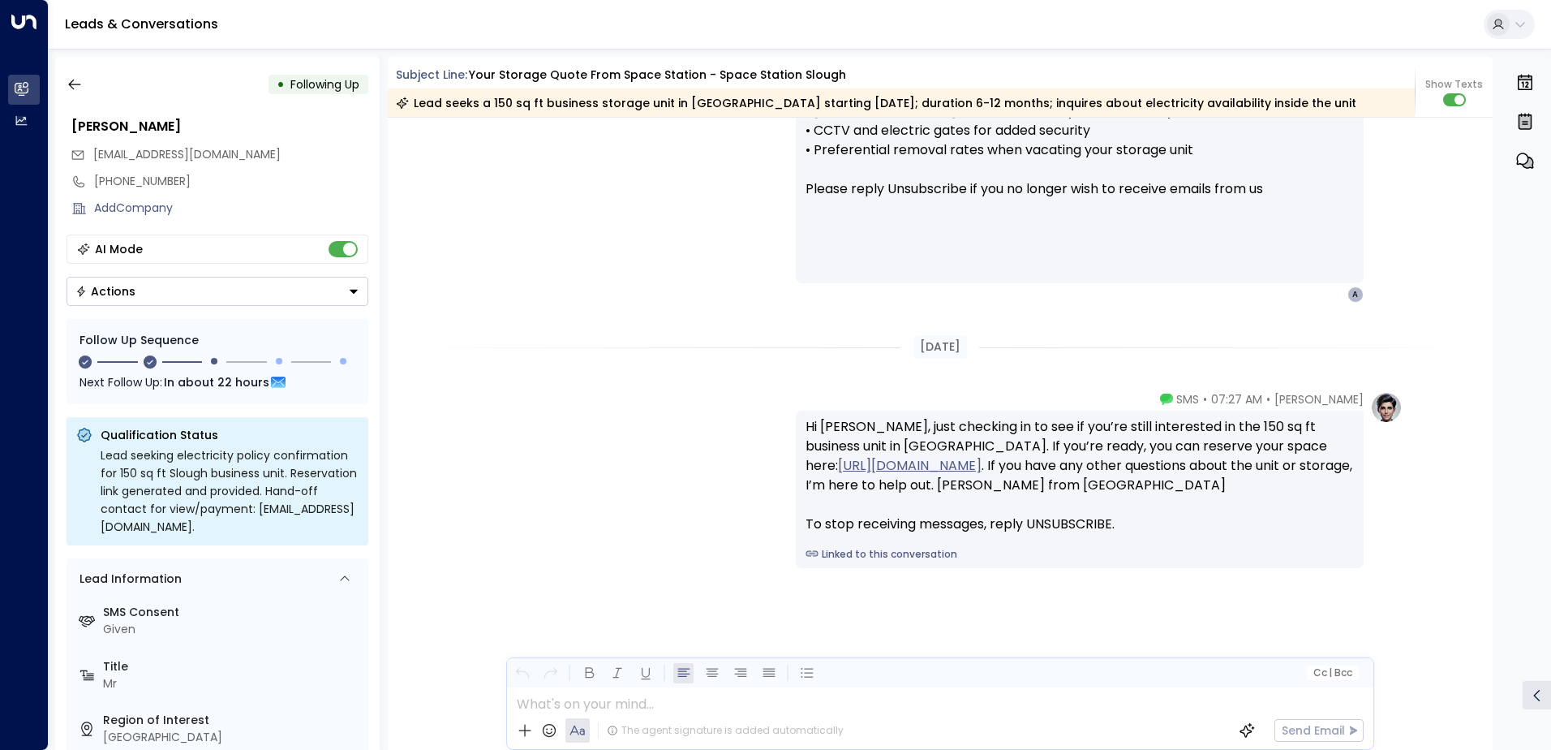
click at [352, 299] on button "Actions" at bounding box center [218, 291] width 302 height 29
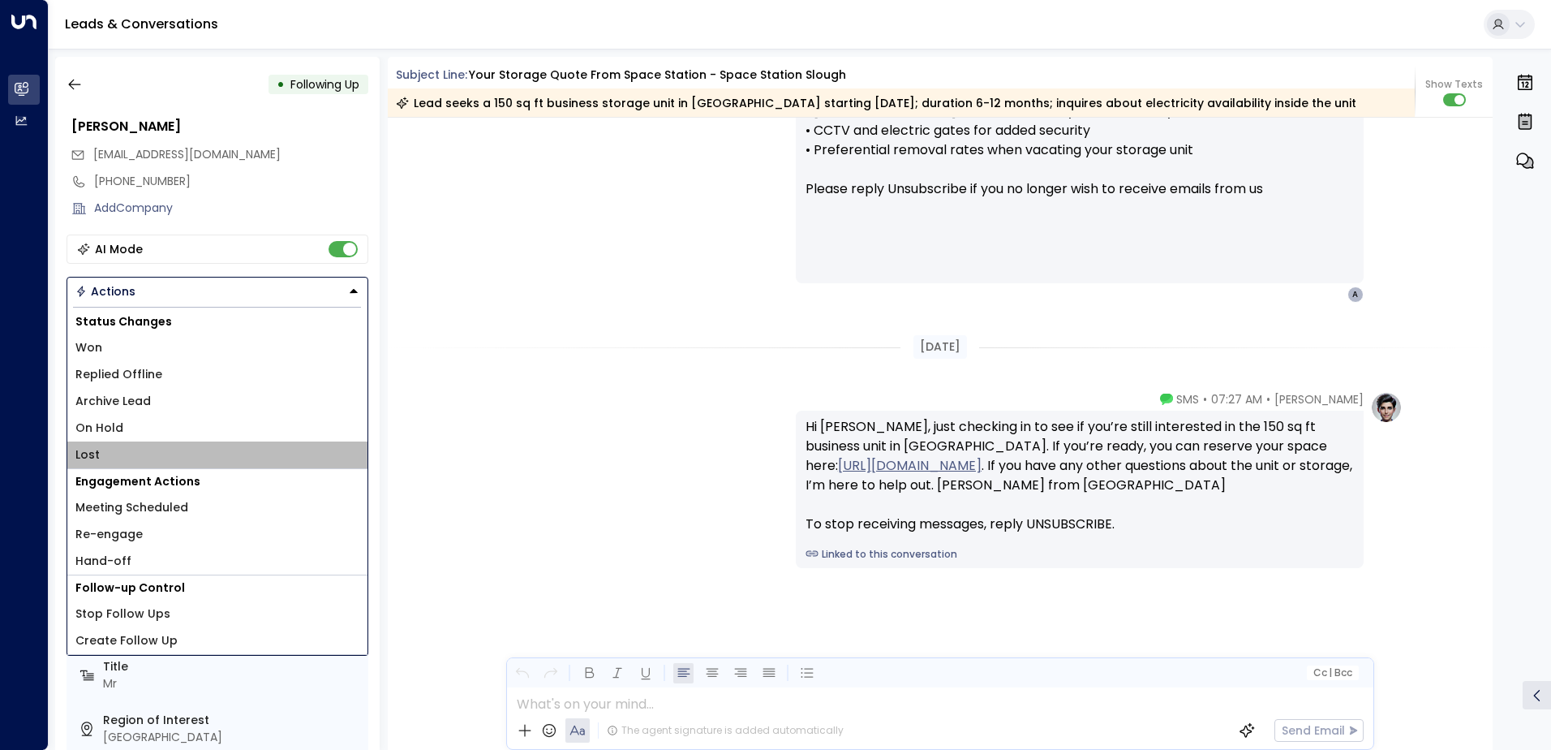
click at [107, 463] on li "Lost" at bounding box center [217, 454] width 300 height 27
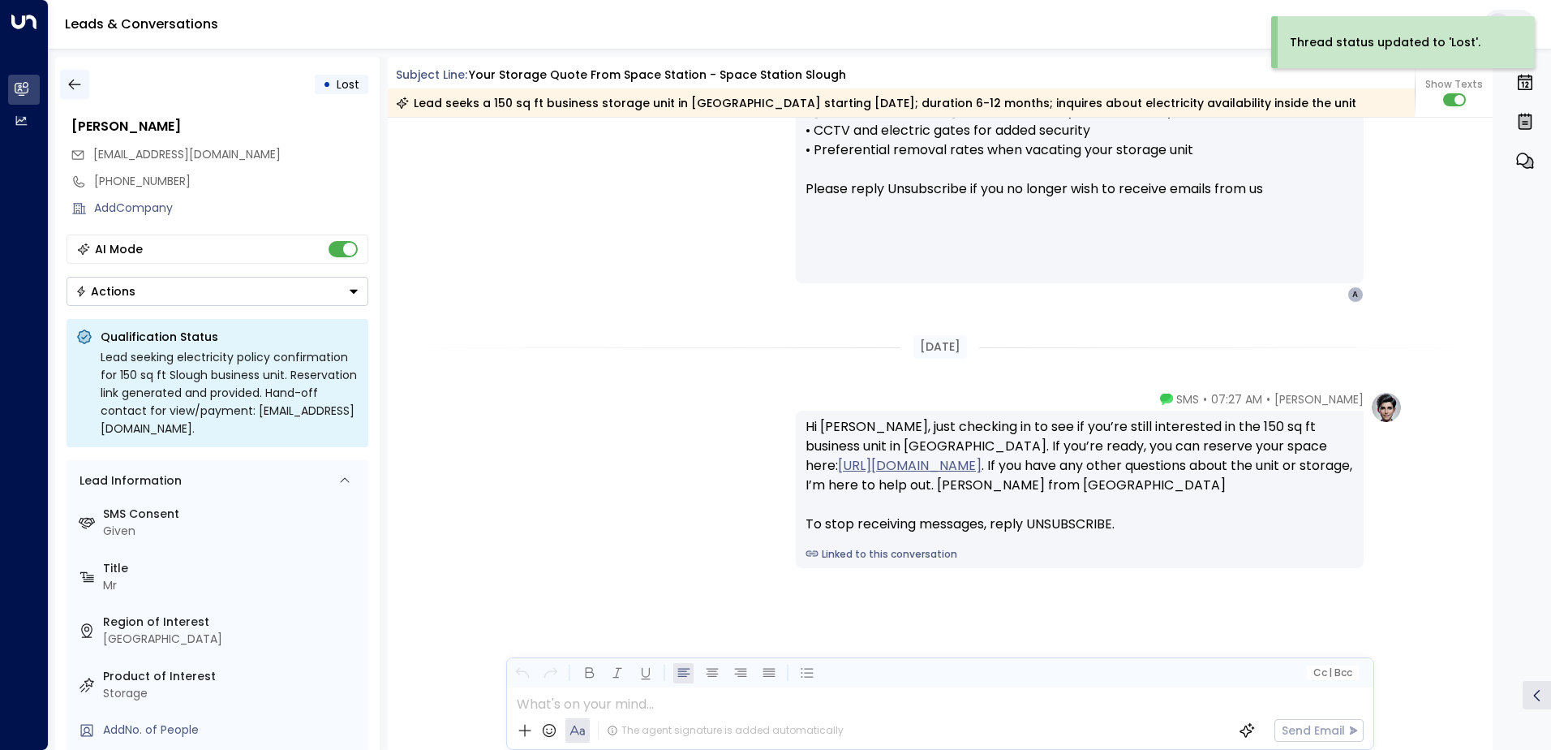
click at [67, 82] on icon "button" at bounding box center [75, 84] width 16 height 16
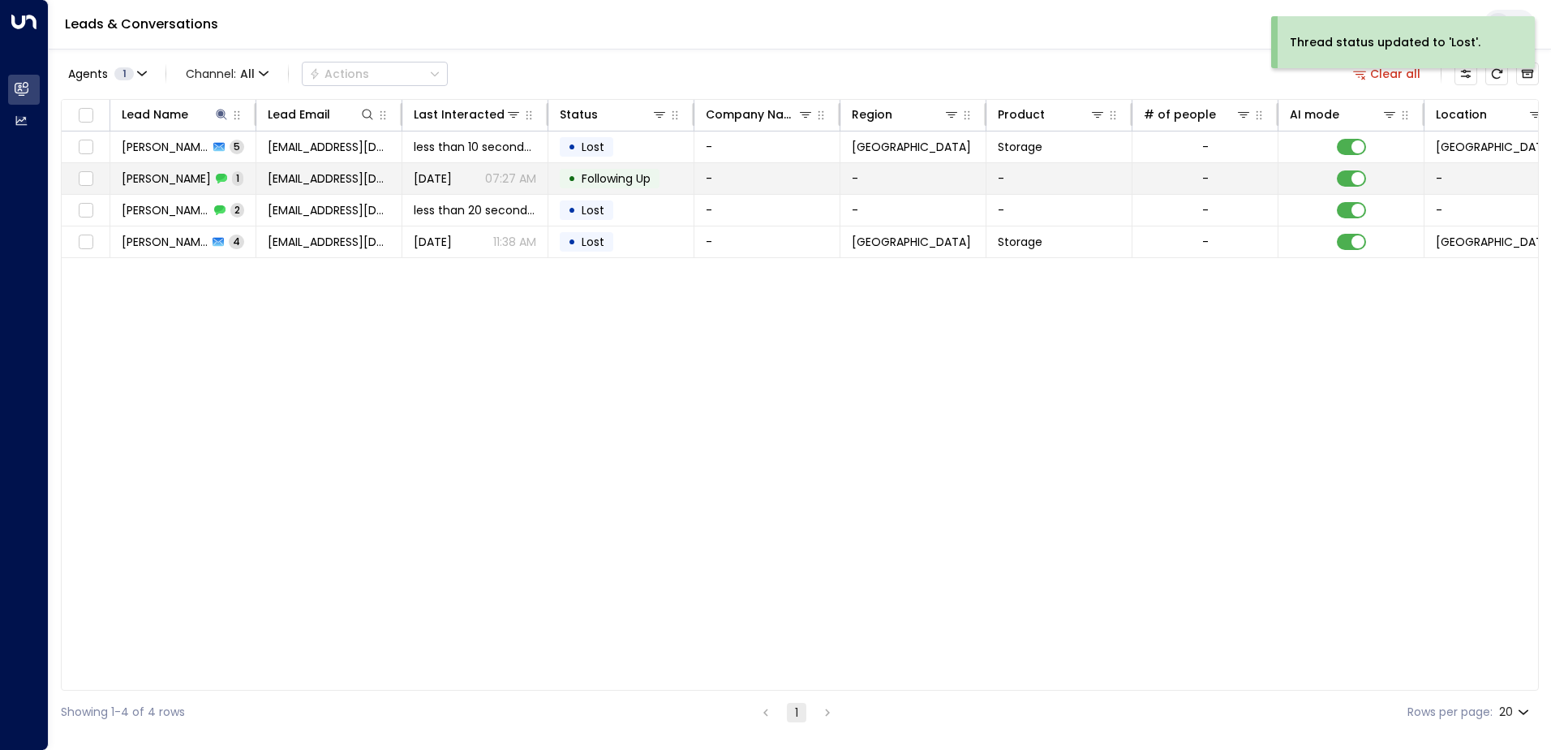
click at [203, 175] on div "[PERSON_NAME] 1" at bounding box center [183, 178] width 122 height 16
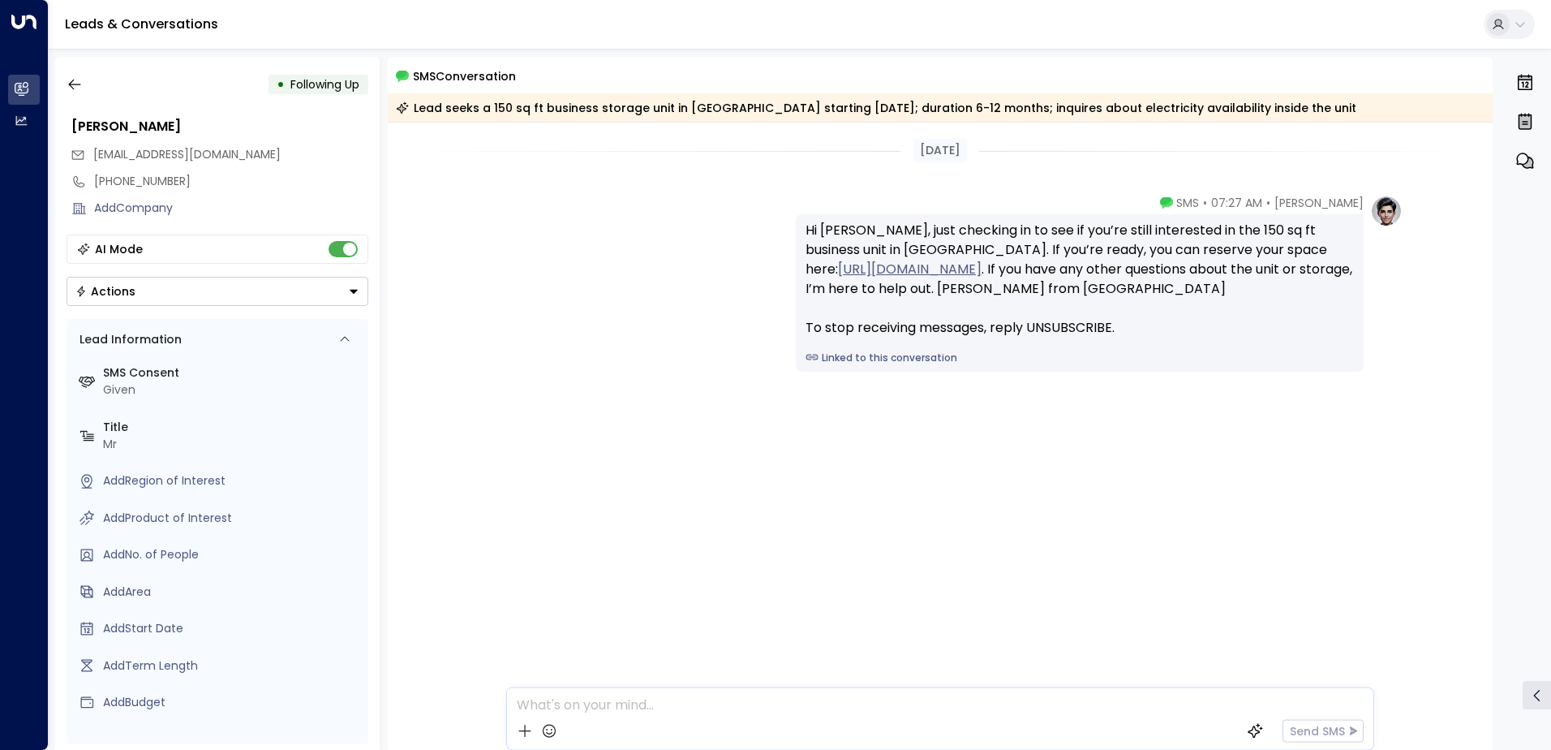
click at [345, 278] on button "Actions" at bounding box center [218, 291] width 302 height 29
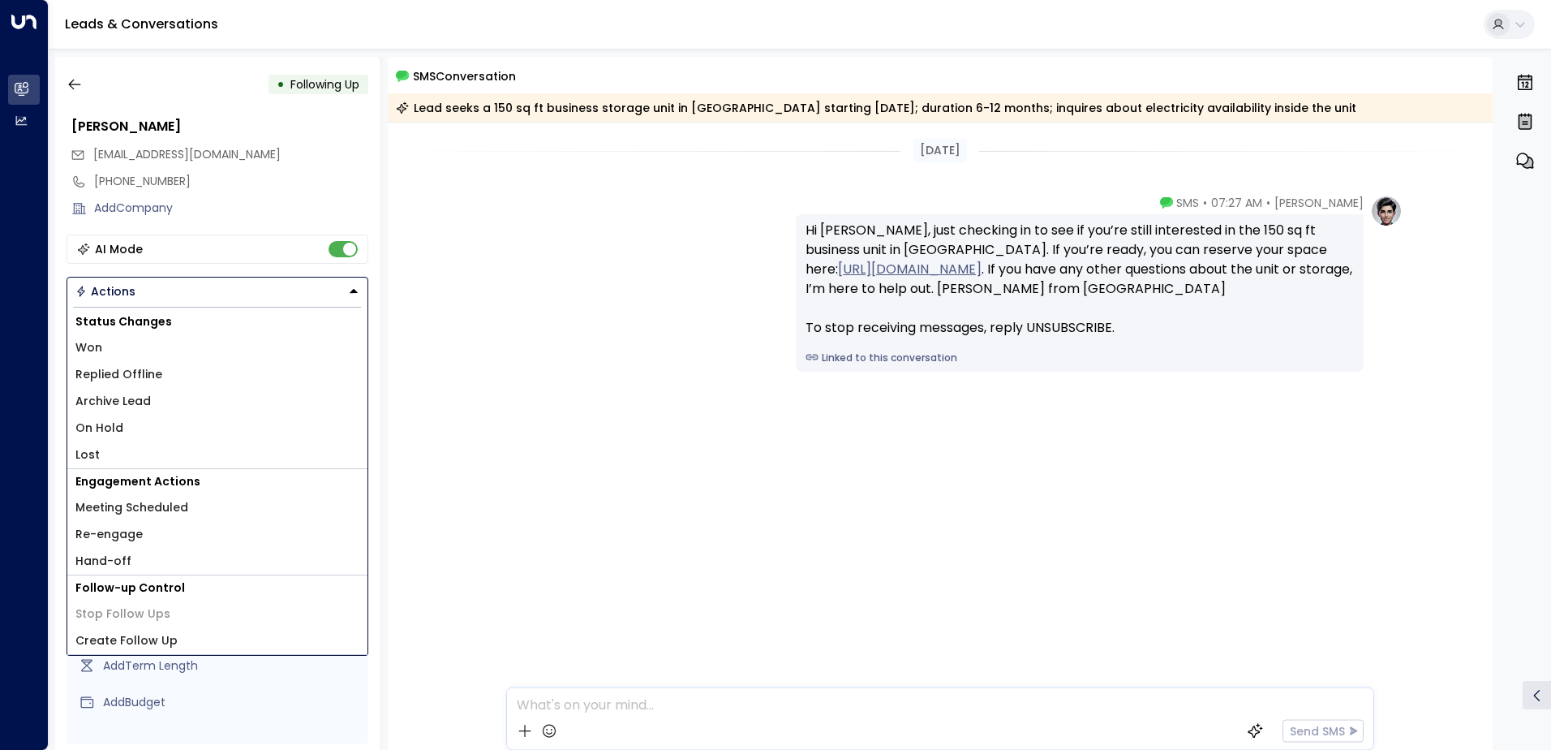
click at [90, 456] on span "Lost" at bounding box center [87, 454] width 24 height 17
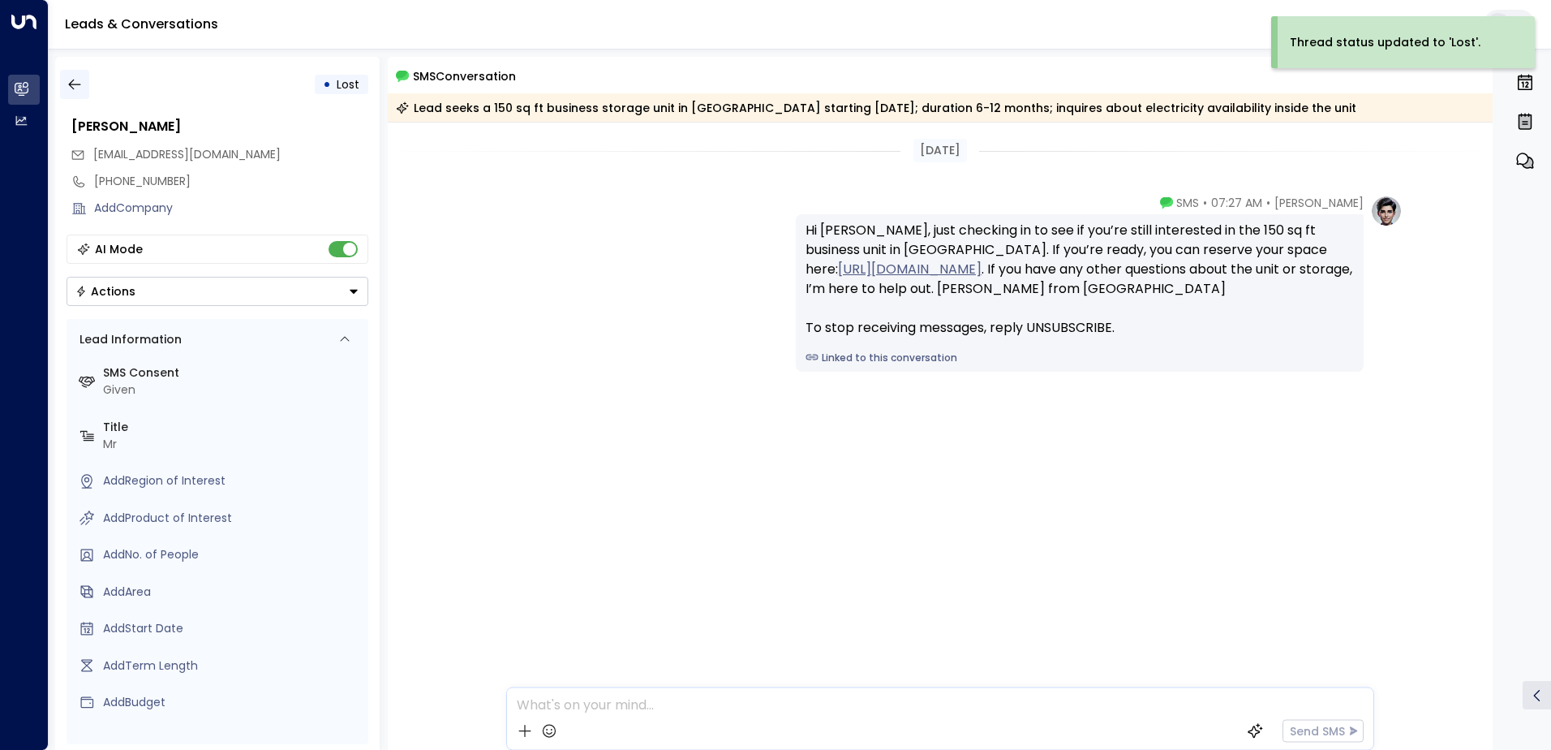
click at [74, 77] on icon "button" at bounding box center [75, 84] width 16 height 16
